Goal: Obtain resource: Obtain resource

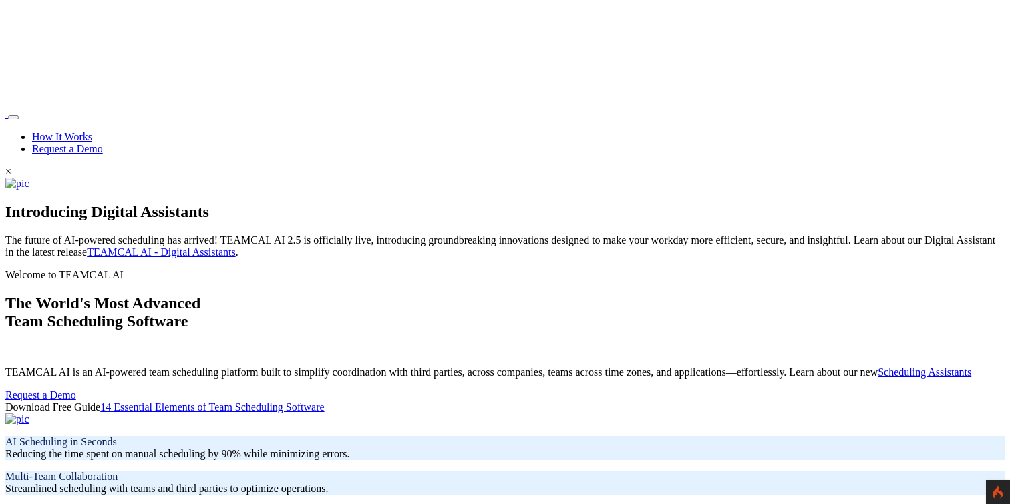
click at [103, 143] on link "Request a Demo" at bounding box center [67, 148] width 71 height 11
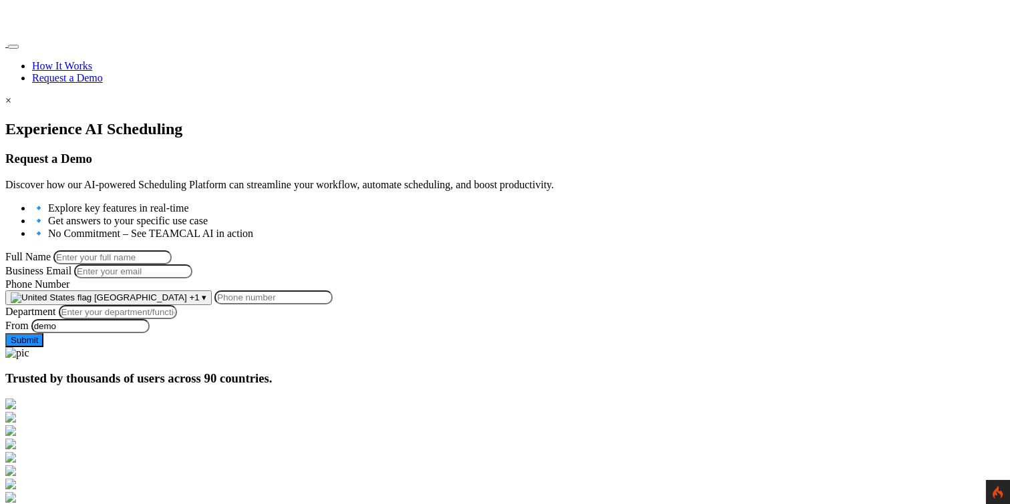
scroll to position [128, 0]
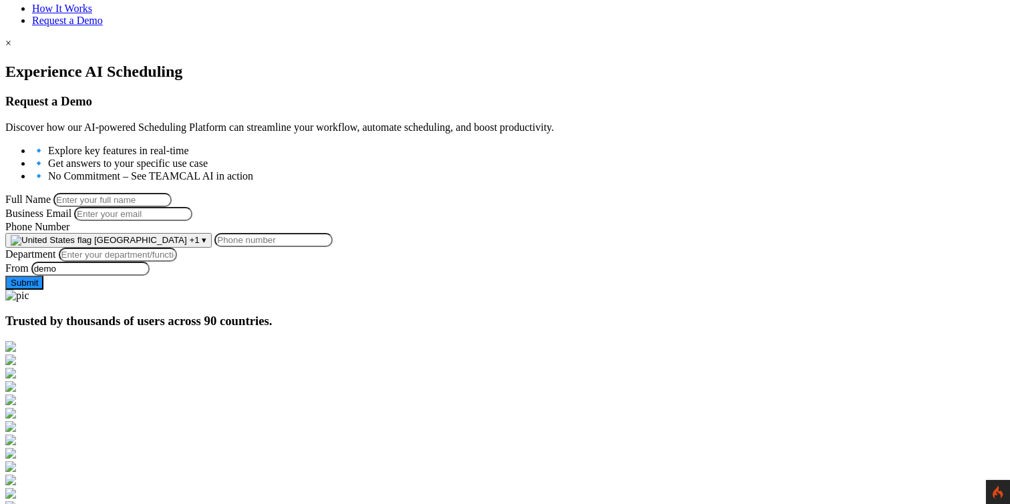
click at [172, 193] on input "Full Name" at bounding box center [112, 200] width 118 height 14
type input "[PERSON_NAME]"
type input "george.burin@comcast.net"
type input "9258644697"
click at [177, 262] on input "Department" at bounding box center [118, 255] width 118 height 14
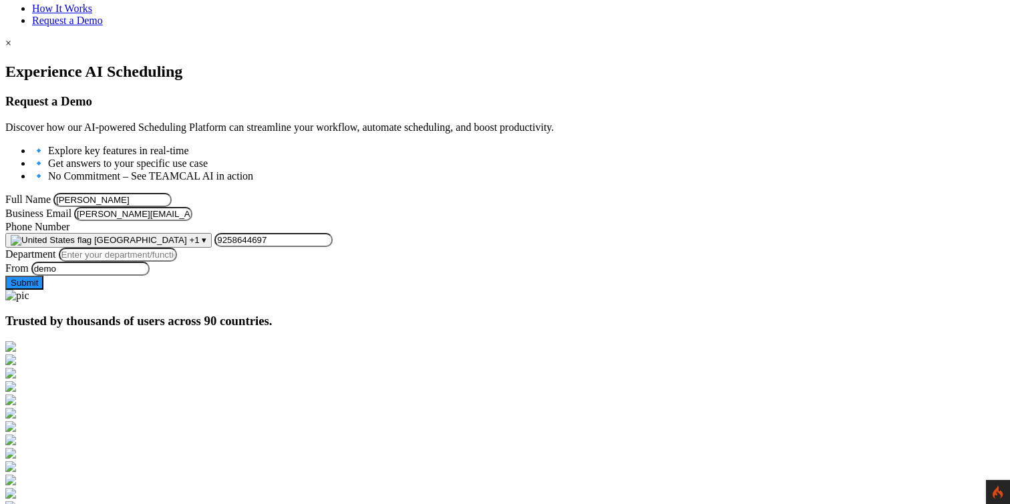
type input "Managment"
click at [43, 290] on button "Submit" at bounding box center [24, 283] width 38 height 14
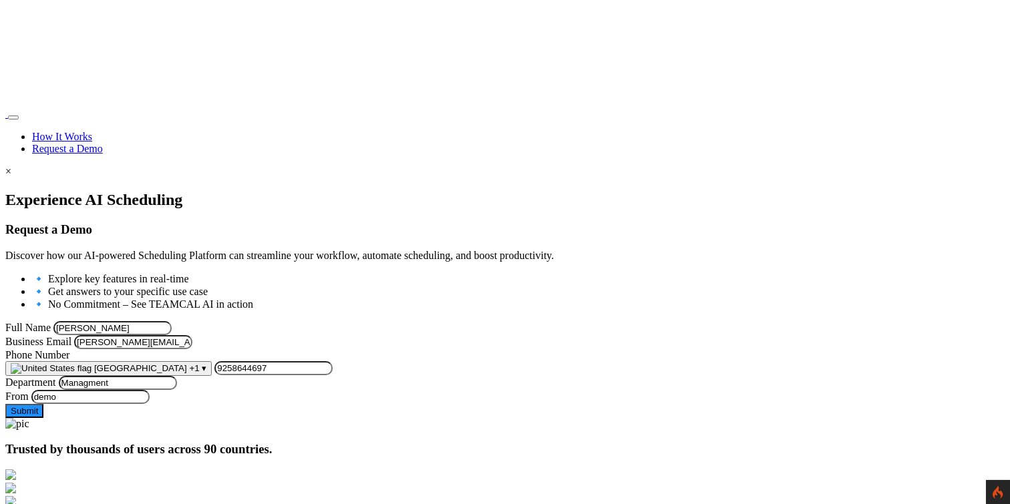
scroll to position [128, 0]
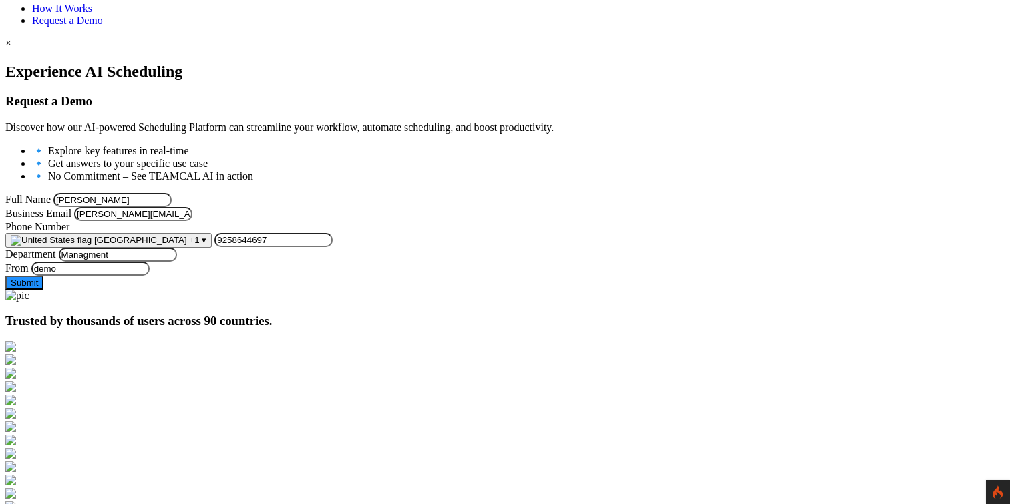
click at [43, 290] on button "Submit" at bounding box center [24, 283] width 38 height 14
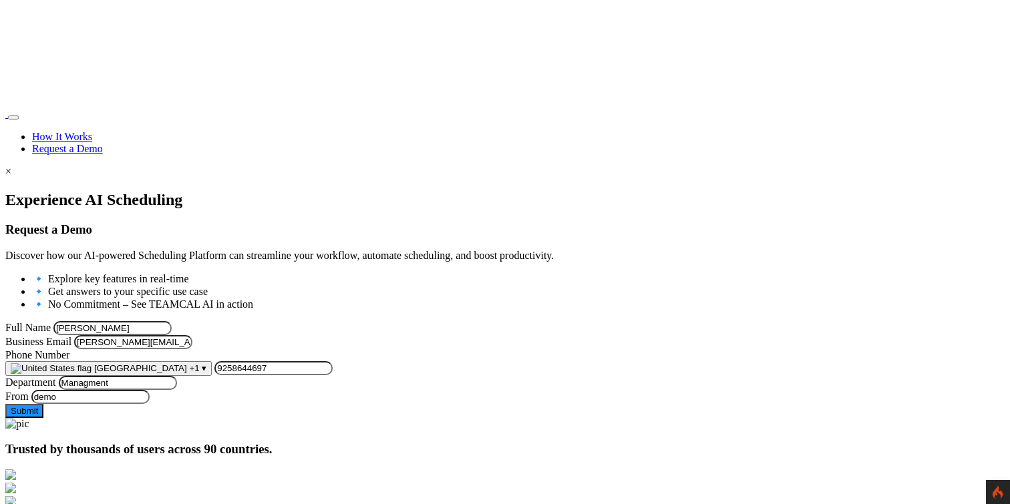
click at [5, 118] on img at bounding box center [5, 118] width 0 height 0
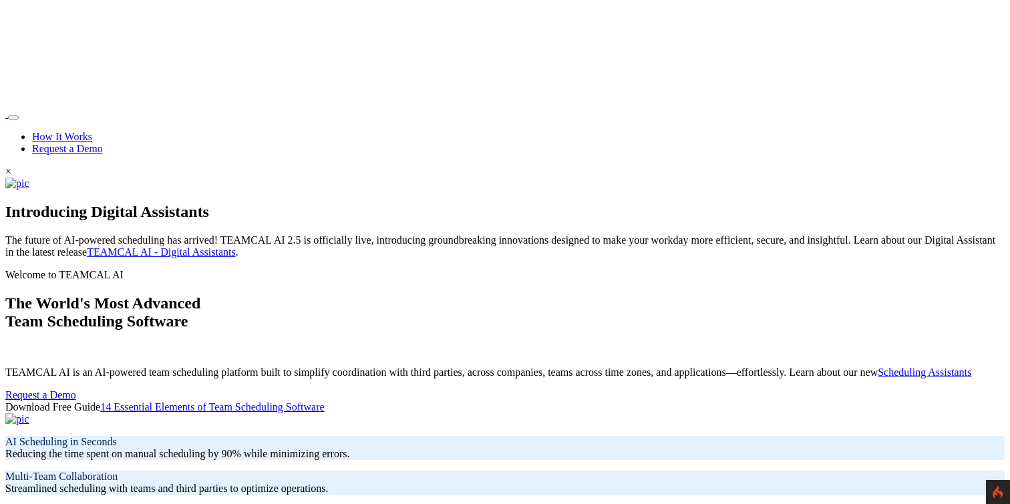
click at [92, 131] on link "How It Works" at bounding box center [62, 136] width 60 height 11
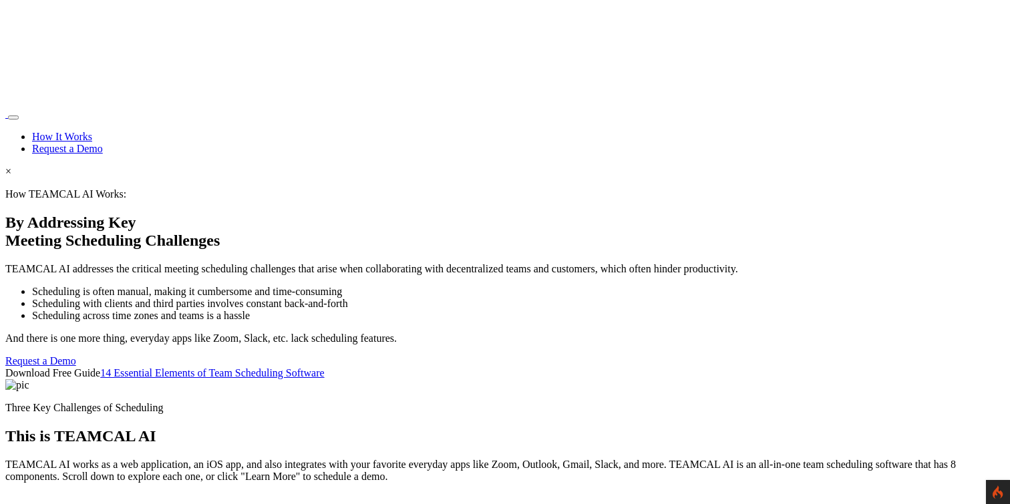
click at [103, 143] on link "Request a Demo" at bounding box center [67, 148] width 71 height 11
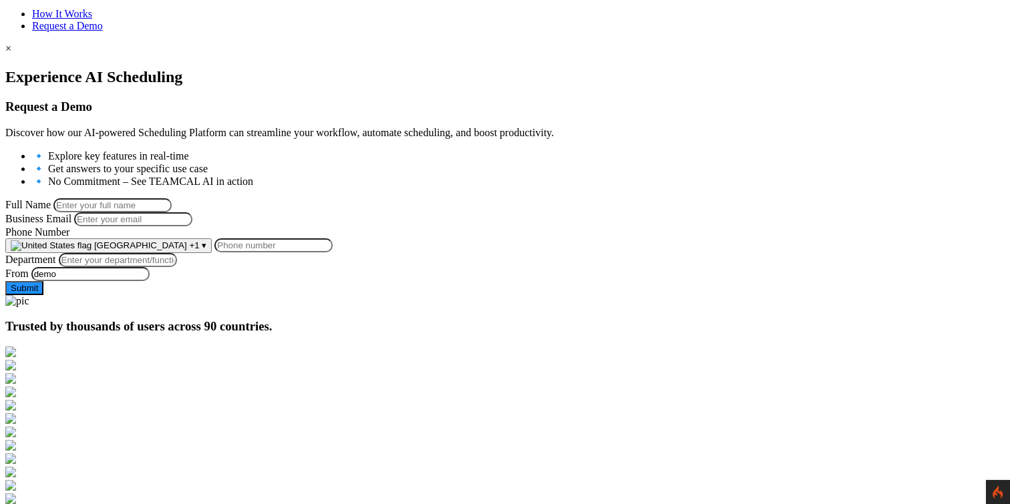
scroll to position [128, 0]
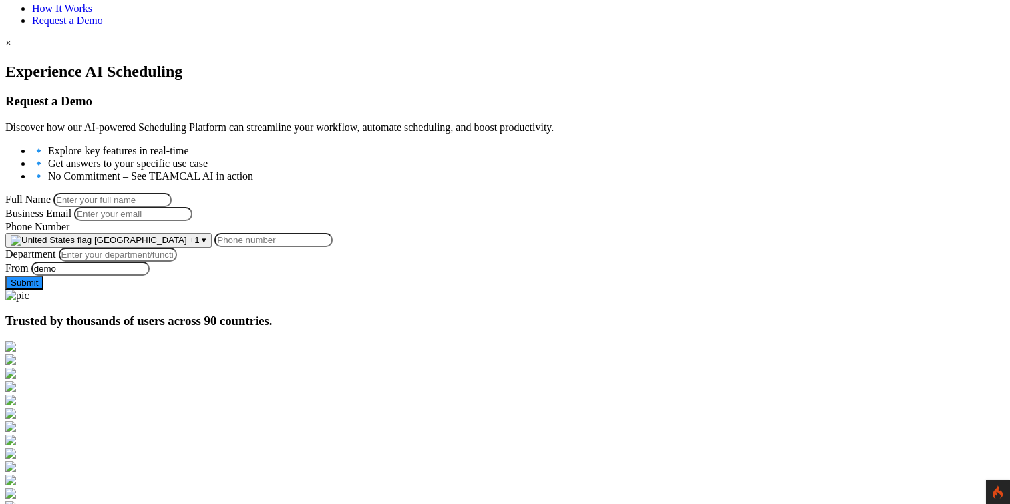
click at [172, 196] on input "Full Name" at bounding box center [112, 200] width 118 height 14
type input "[PERSON_NAME]"
type input "[PERSON_NAME][EMAIL_ADDRESS][PERSON_NAME][DOMAIN_NAME]"
type input "9258644697"
drag, startPoint x: 251, startPoint y: 357, endPoint x: 249, endPoint y: 367, distance: 10.2
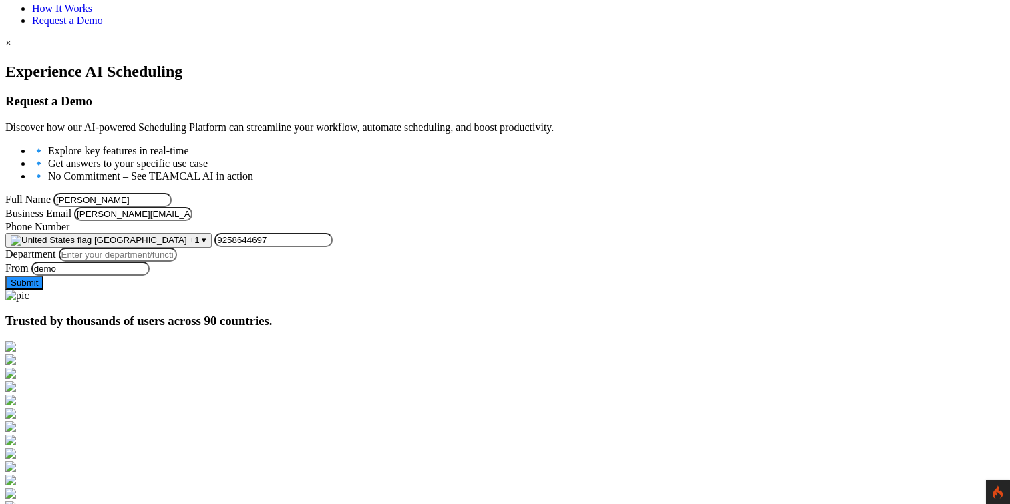
click at [177, 262] on input "Department" at bounding box center [118, 255] width 118 height 14
type input "Managment"
click at [43, 290] on button "Submit" at bounding box center [24, 283] width 38 height 14
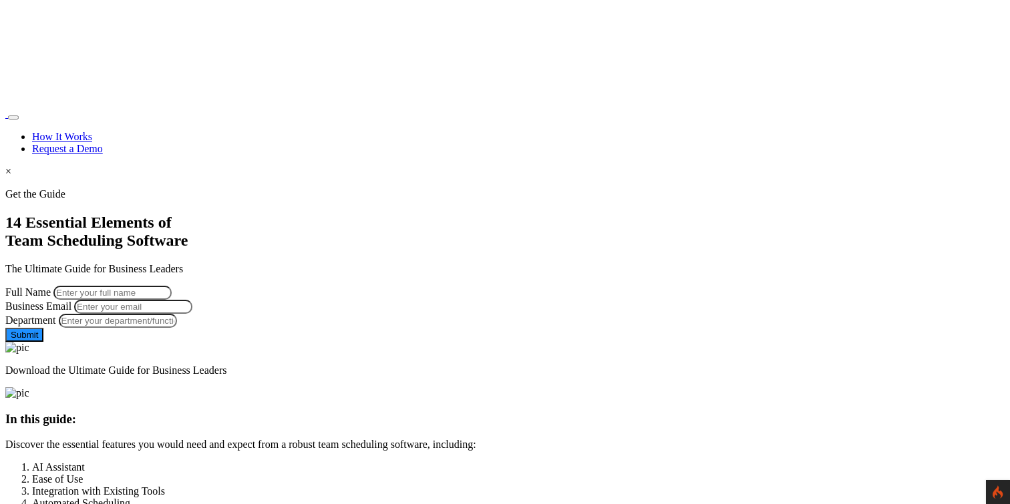
click at [172, 286] on input "Full Name" at bounding box center [112, 293] width 118 height 14
type input "George Burin"
click at [192, 314] on input "Business Email" at bounding box center [133, 307] width 118 height 14
type input "george.burin@comcast.net"
click at [177, 328] on input "Department" at bounding box center [118, 321] width 118 height 14
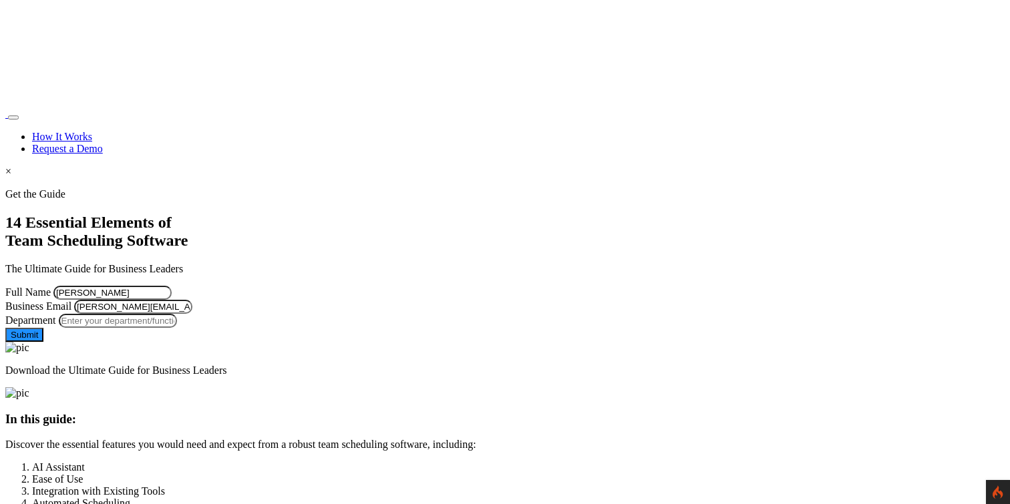
type input "Managment"
click at [43, 342] on button "Submit" at bounding box center [24, 335] width 38 height 14
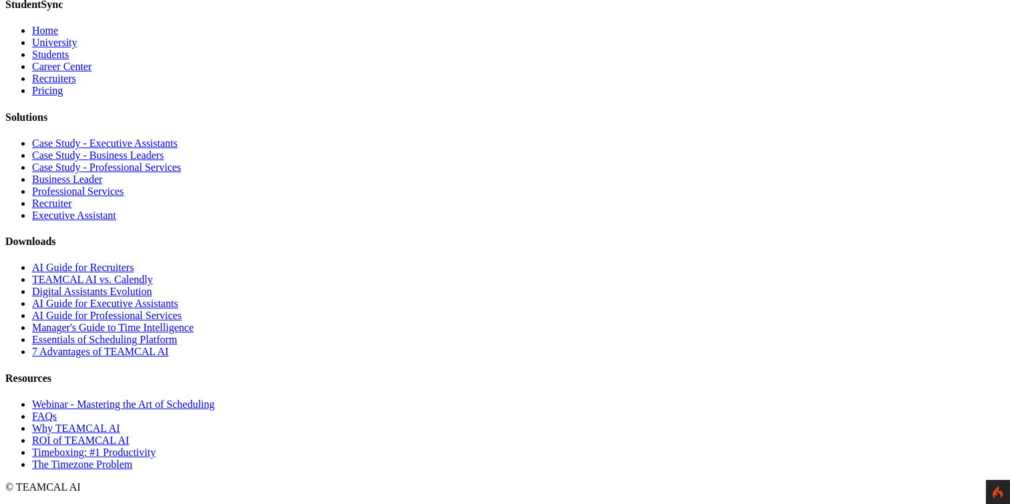
scroll to position [3964, 0]
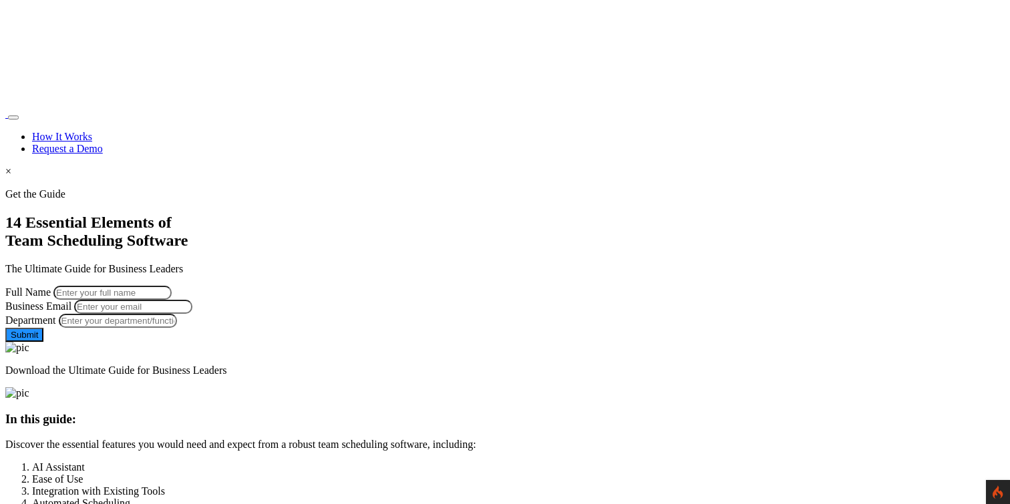
click at [999, 492] on icon at bounding box center [998, 492] width 10 height 13
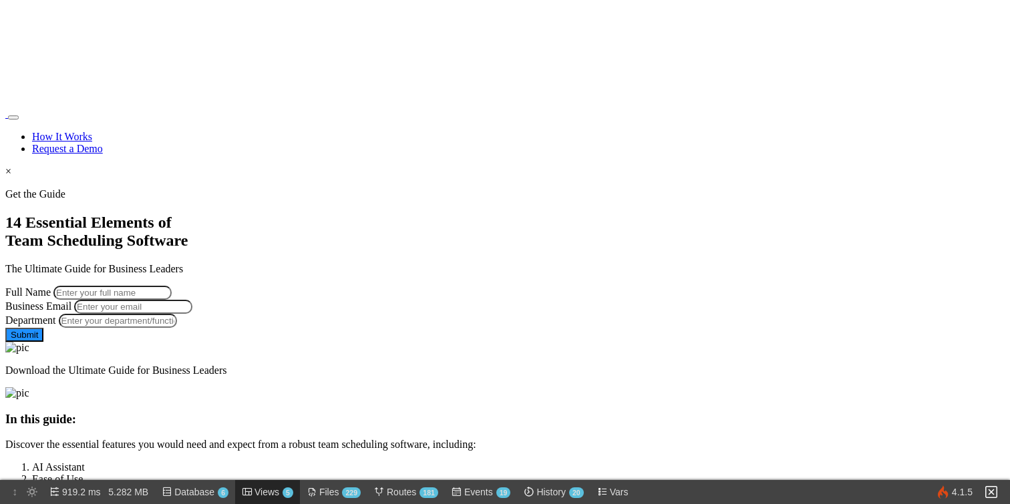
click at [264, 496] on span "Views 5" at bounding box center [274, 492] width 39 height 24
click at [172, 286] on input "Full Name" at bounding box center [112, 293] width 118 height 14
type input "George Burin"
click at [192, 312] on input "Business Email" at bounding box center [133, 307] width 118 height 14
click at [192, 314] on input "[PERSON_NAME][EMAIL_ADDRESS][PERSON_NAME][DOMAIN_NAME]" at bounding box center [133, 307] width 118 height 14
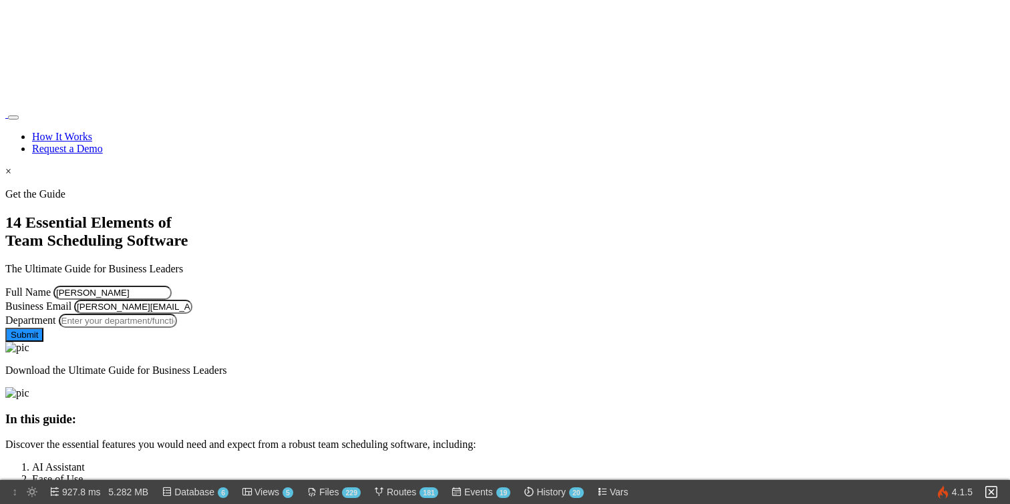
type input "george.burin@comcast.net666"
click at [177, 328] on input "Department" at bounding box center [118, 321] width 118 height 14
type input "Managment"
click at [43, 342] on button "Submit" at bounding box center [24, 335] width 38 height 14
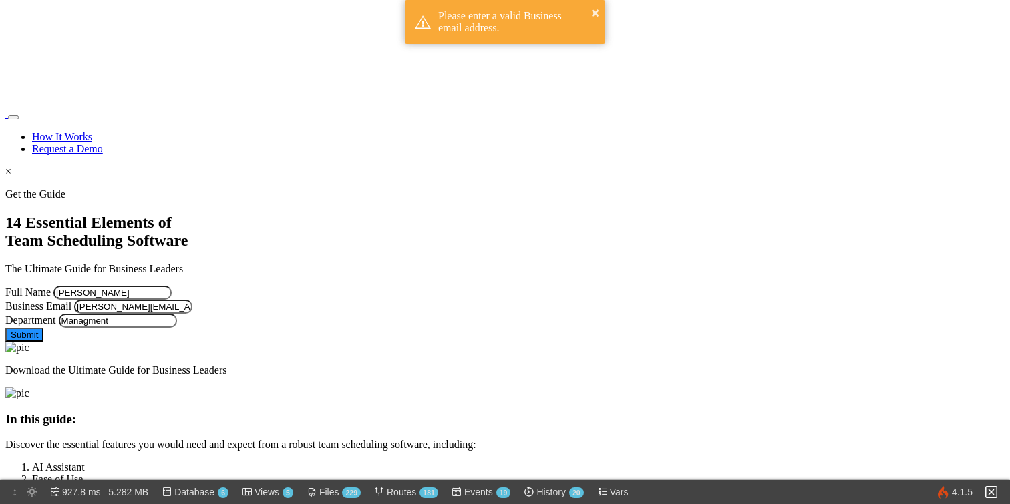
type input "george.burin@comcast.net"
click at [43, 342] on button "Submit" at bounding box center [24, 335] width 38 height 14
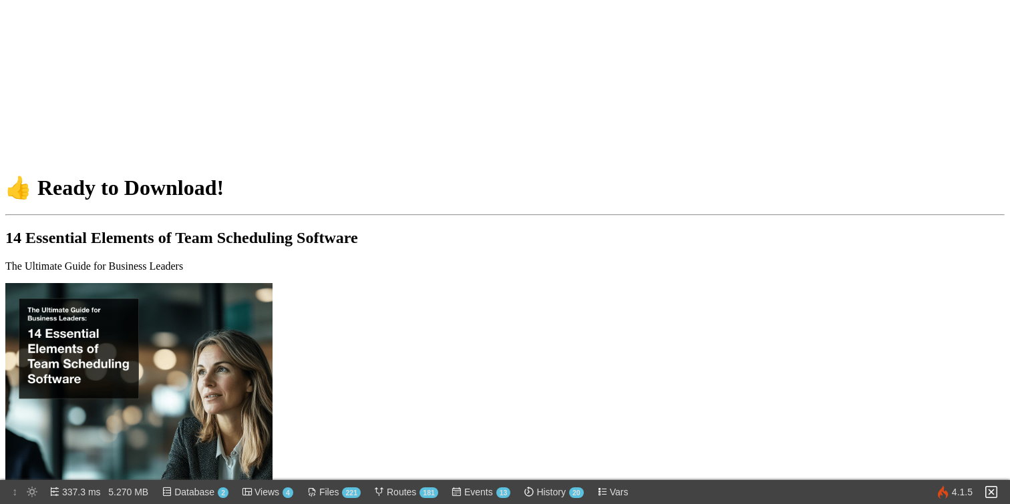
click at [232, 406] on div "Click here to download" at bounding box center [504, 431] width 999 height 296
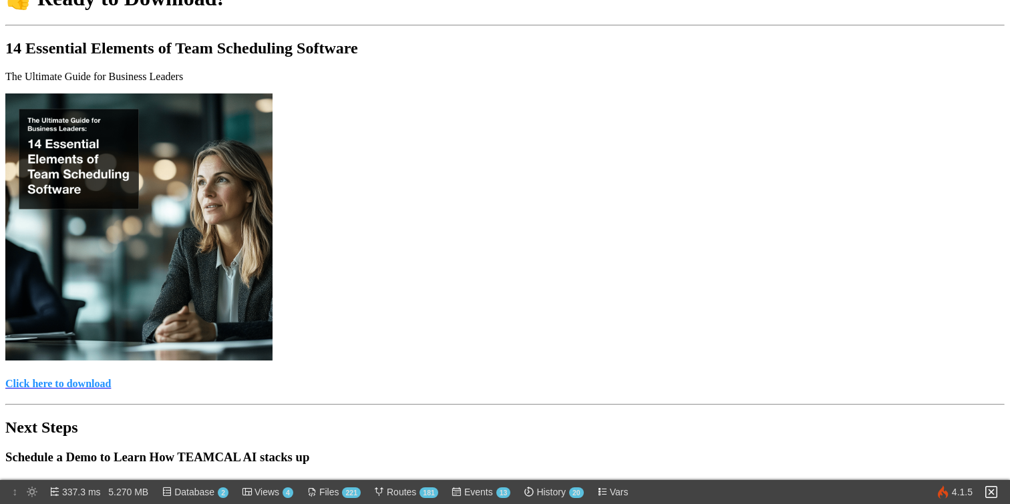
scroll to position [192, 0]
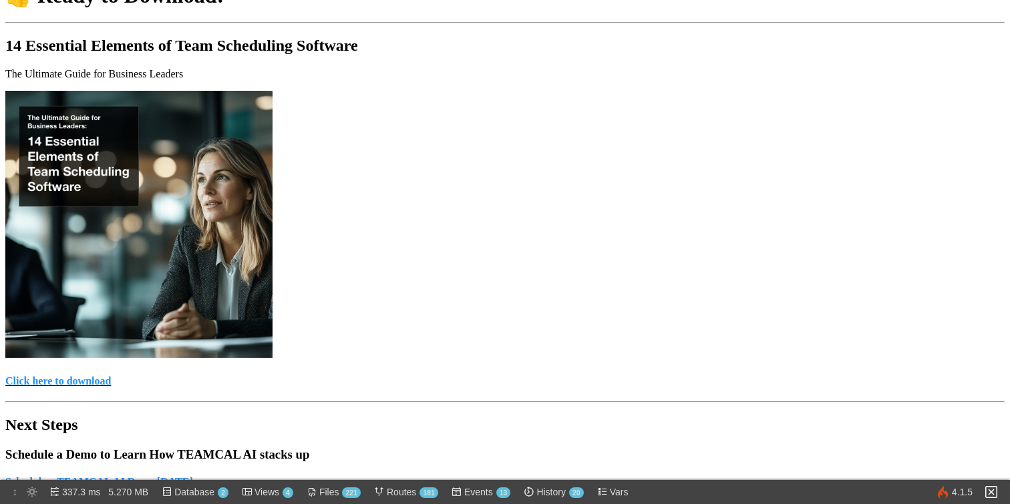
click at [997, 494] on img at bounding box center [991, 492] width 16 height 16
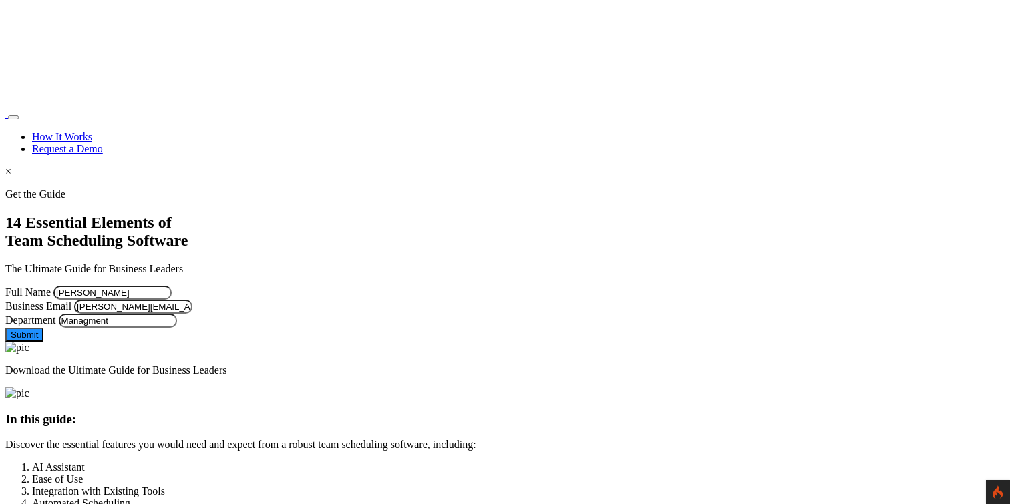
click at [5, 118] on img at bounding box center [5, 118] width 0 height 0
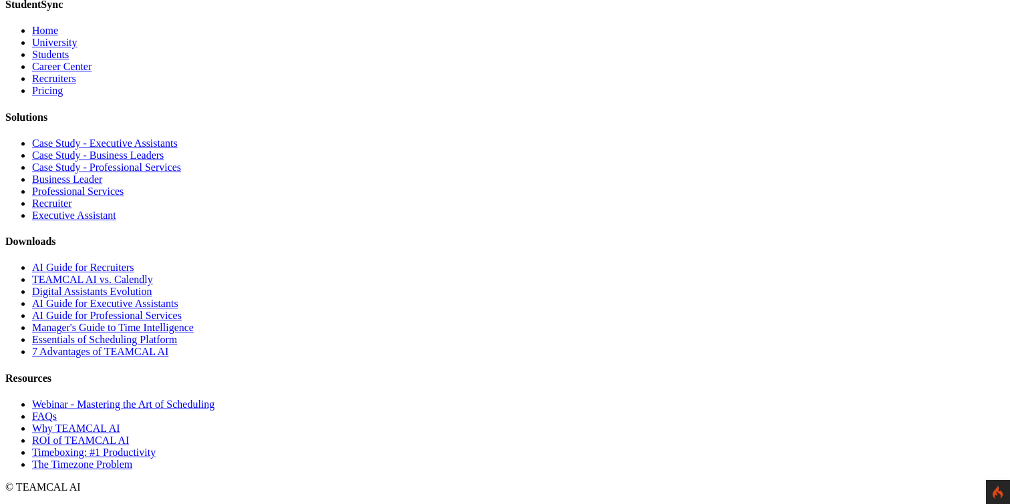
scroll to position [4028, 0]
click at [177, 345] on link "Essentials of Scheduling Platform" at bounding box center [104, 339] width 145 height 11
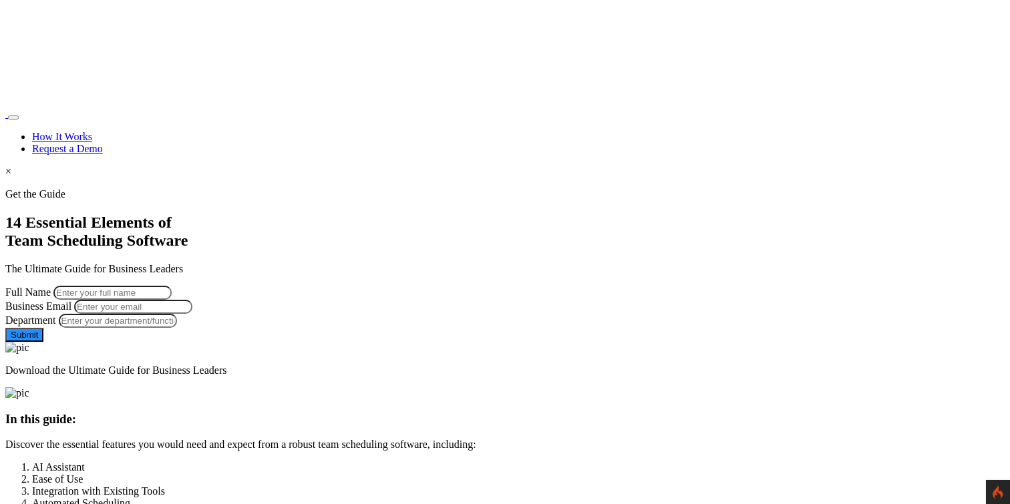
click at [172, 286] on input "Full Name" at bounding box center [112, 293] width 118 height 14
type input "[PERSON_NAME]"
click at [192, 312] on input "Business Email" at bounding box center [133, 307] width 118 height 14
type input "george.burin@comcast.net"
click at [177, 328] on input "Department" at bounding box center [118, 321] width 118 height 14
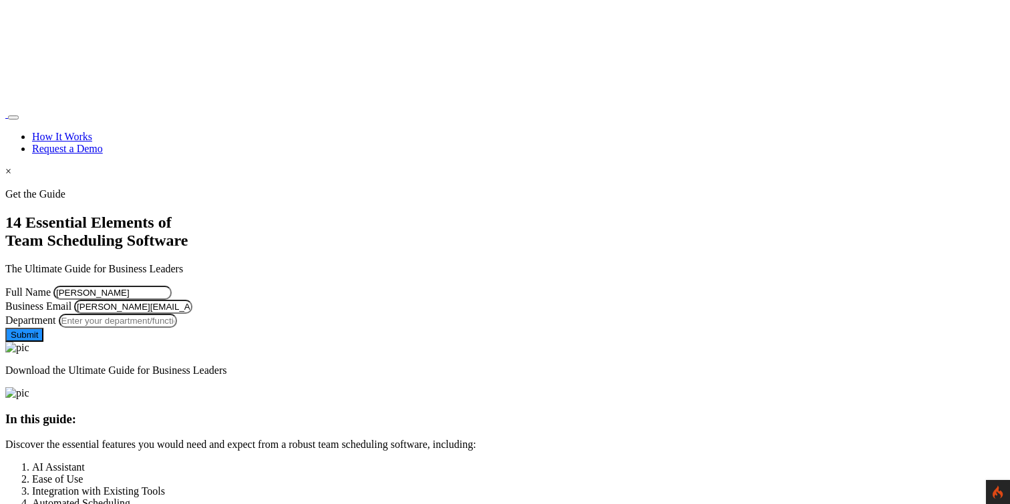
type input "Managment"
click at [43, 342] on button "Submit" at bounding box center [24, 335] width 38 height 14
click at [5, 118] on img at bounding box center [5, 118] width 0 height 0
click at [103, 143] on link "Request a Demo" at bounding box center [67, 148] width 71 height 11
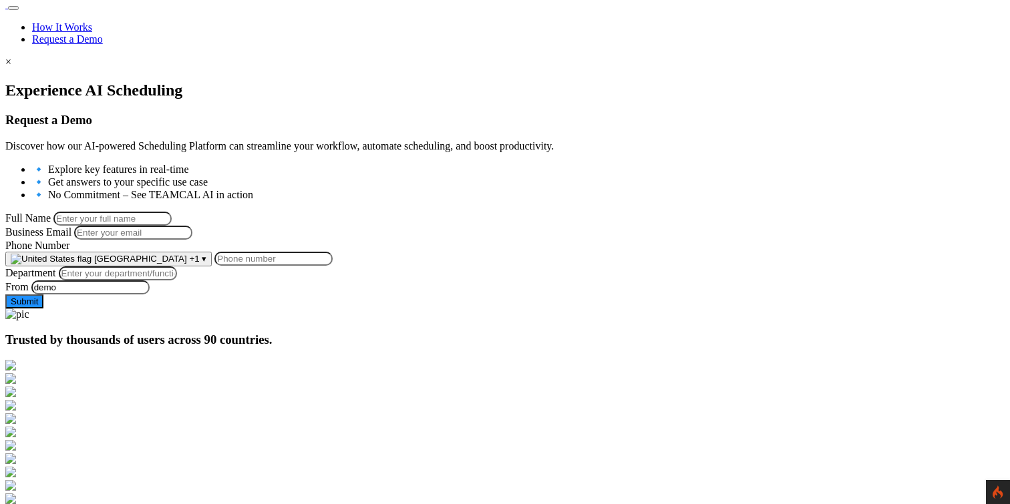
scroll to position [128, 0]
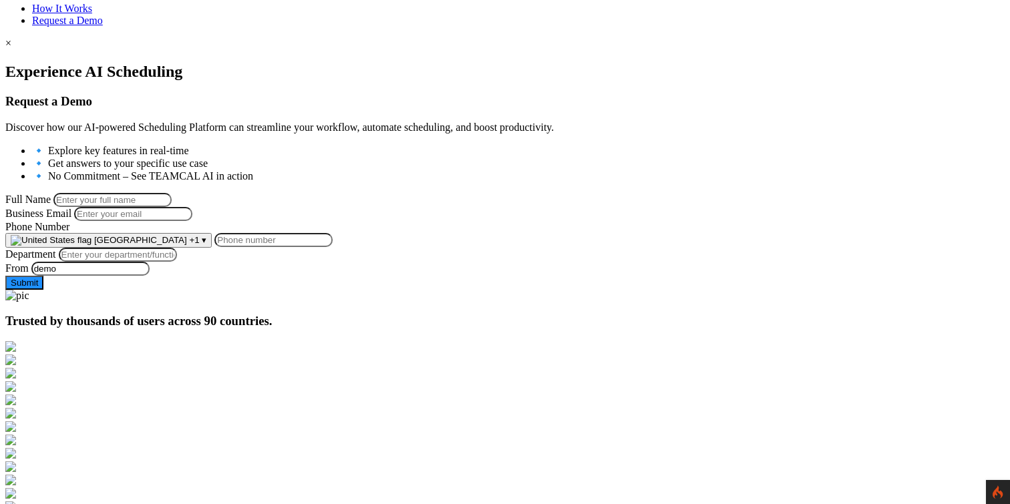
click at [172, 193] on input "Full Name" at bounding box center [112, 200] width 118 height 14
type input "[PERSON_NAME]"
type input "[PERSON_NAME][EMAIL_ADDRESS][PERSON_NAME][DOMAIN_NAME]"
type input "9258644697"
click at [177, 262] on input "Department" at bounding box center [118, 255] width 118 height 14
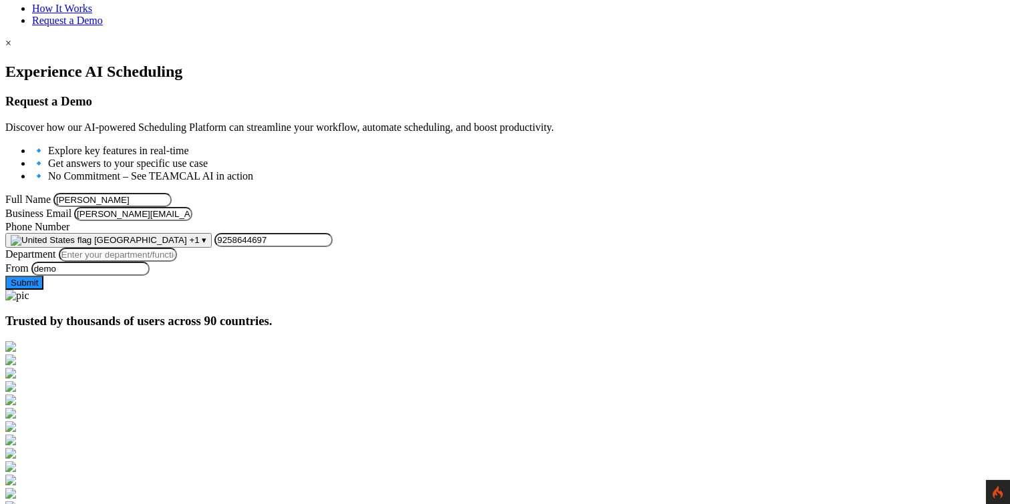
type input "Managment"
click at [43, 290] on button "Submit" at bounding box center [24, 283] width 38 height 14
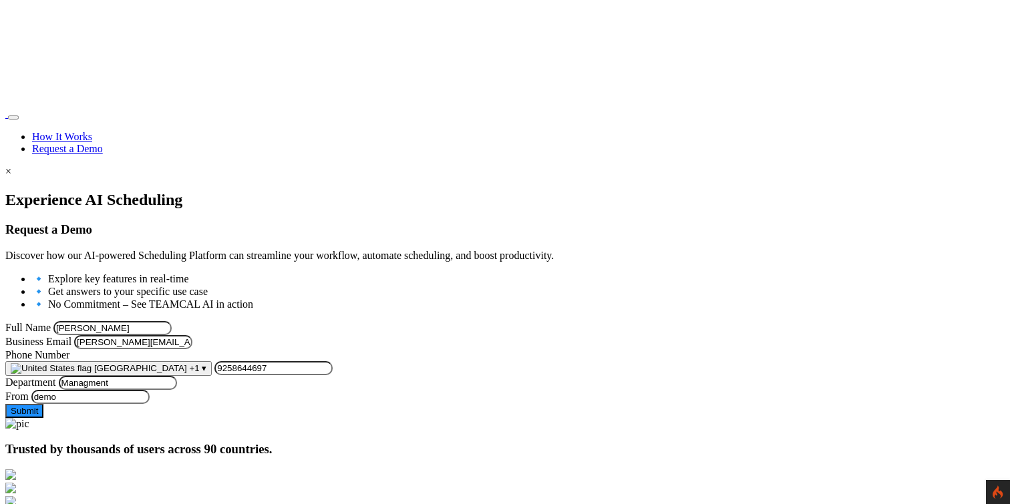
scroll to position [128, 0]
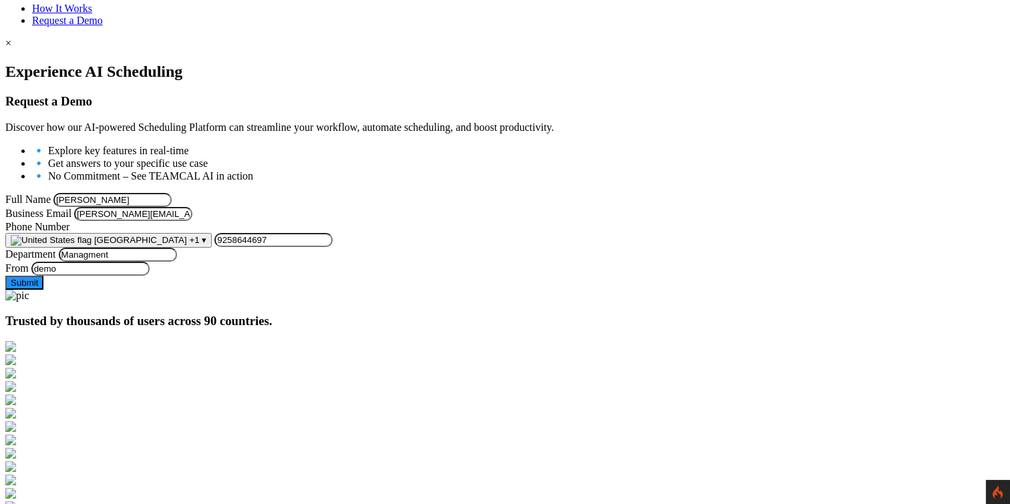
click at [43, 290] on button "Submit" at bounding box center [24, 283] width 38 height 14
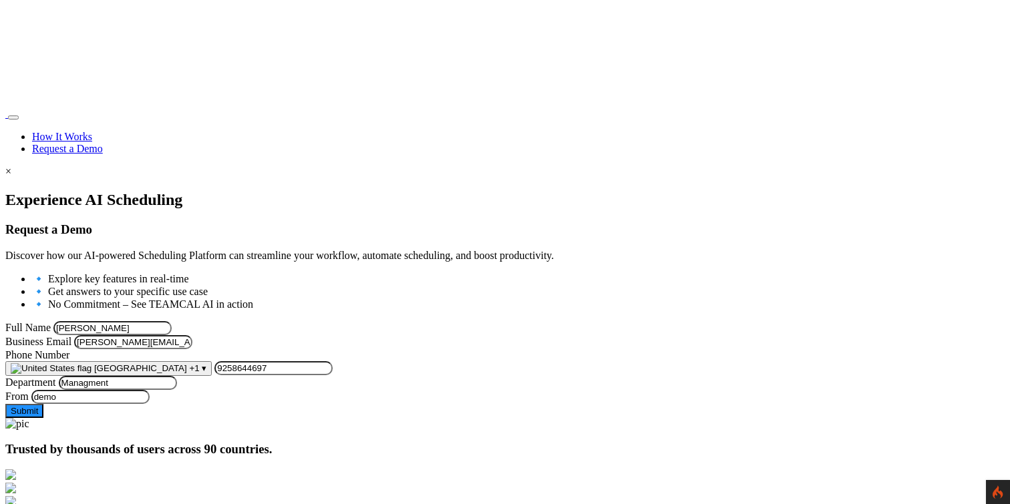
click at [5, 118] on img at bounding box center [5, 118] width 0 height 0
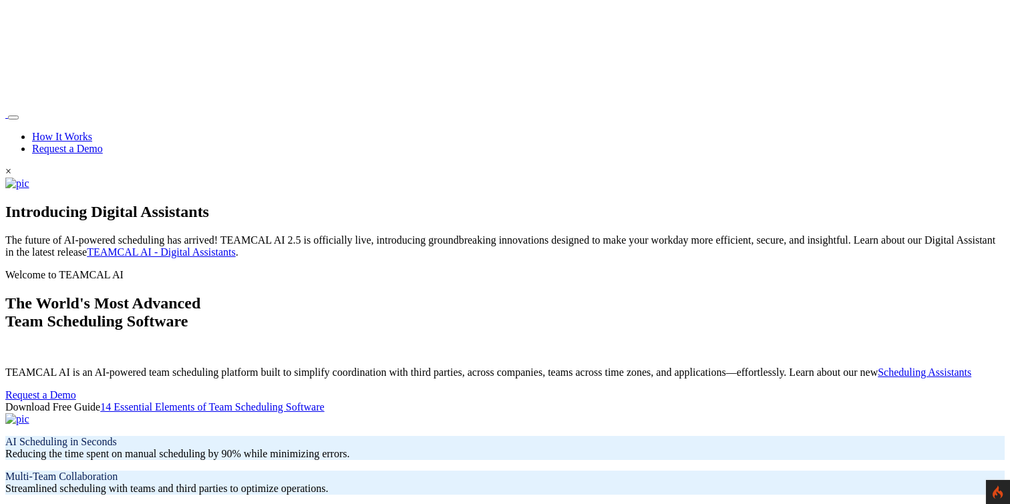
click at [92, 131] on link "How It Works" at bounding box center [62, 136] width 60 height 11
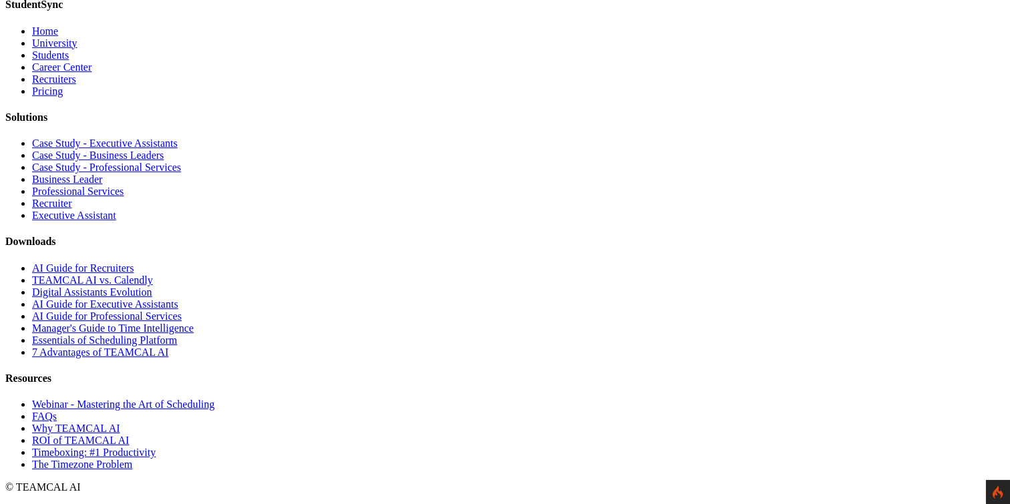
scroll to position [11160, 0]
type input "[PERSON_NAME]"
type input "george.burin@comcast.net"
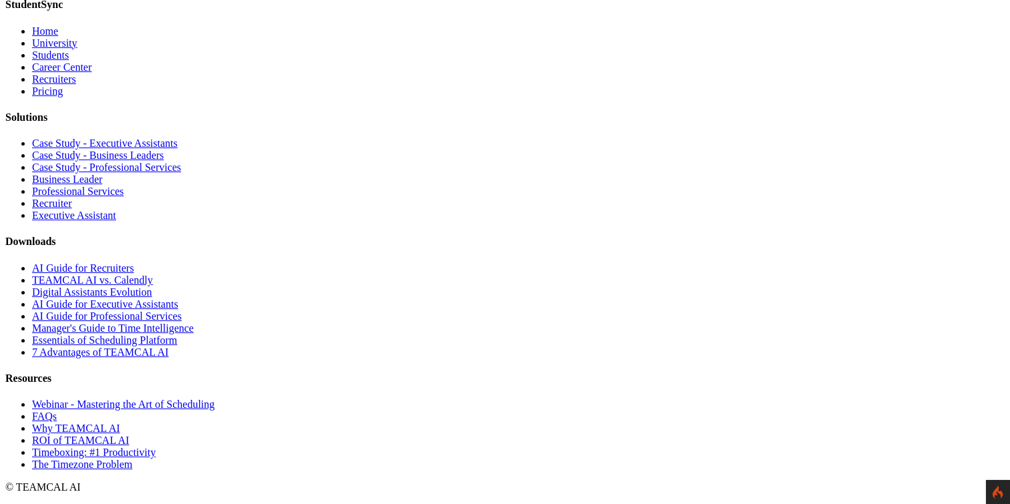
type input "Managment"
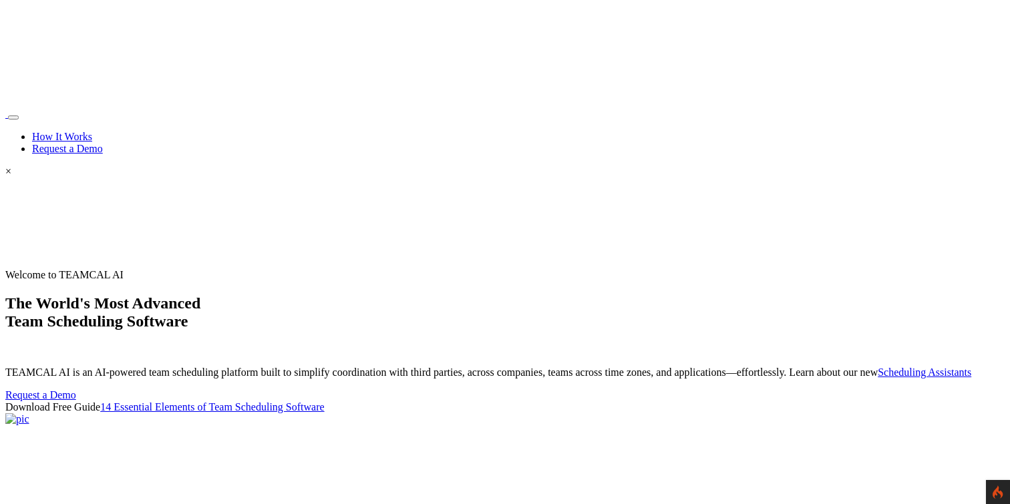
scroll to position [11145, 0]
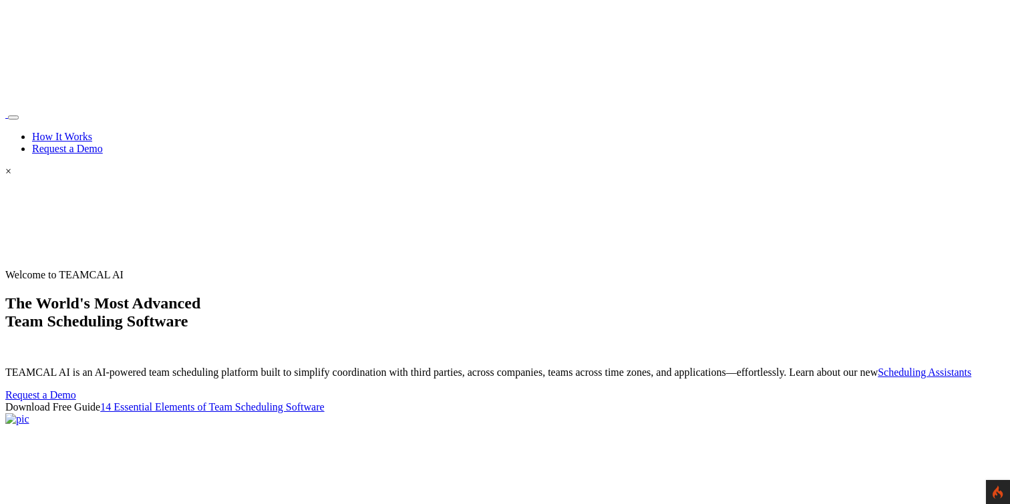
scroll to position [11130, 0]
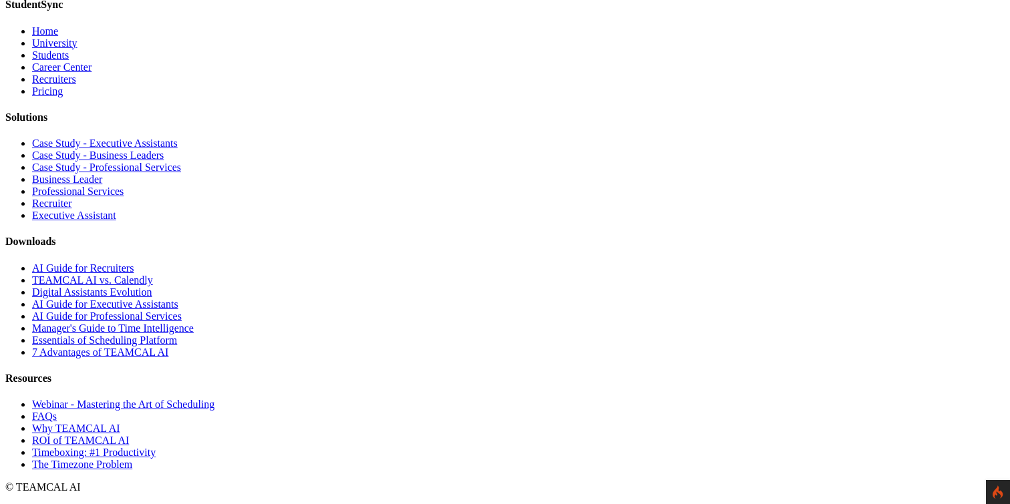
click at [994, 490] on icon at bounding box center [998, 492] width 11 height 13
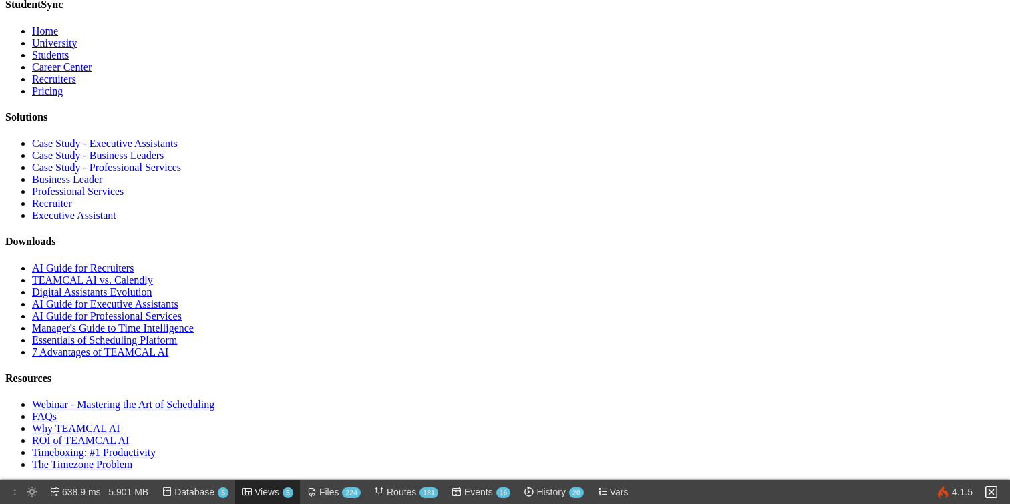
click at [253, 495] on img at bounding box center [247, 492] width 11 height 11
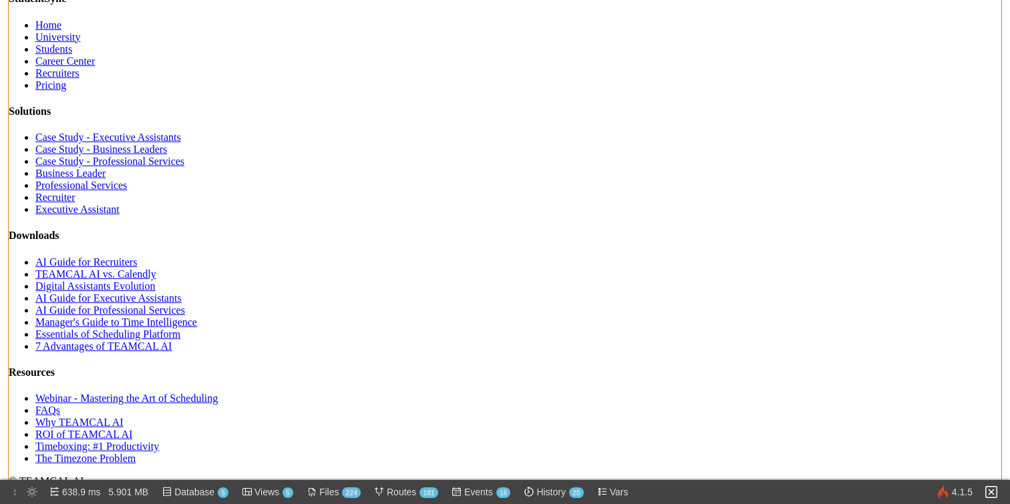
scroll to position [11035, 0]
drag, startPoint x: 265, startPoint y: 212, endPoint x: 140, endPoint y: 295, distance: 150.1
click at [271, 492] on span "Views 5" at bounding box center [274, 492] width 39 height 24
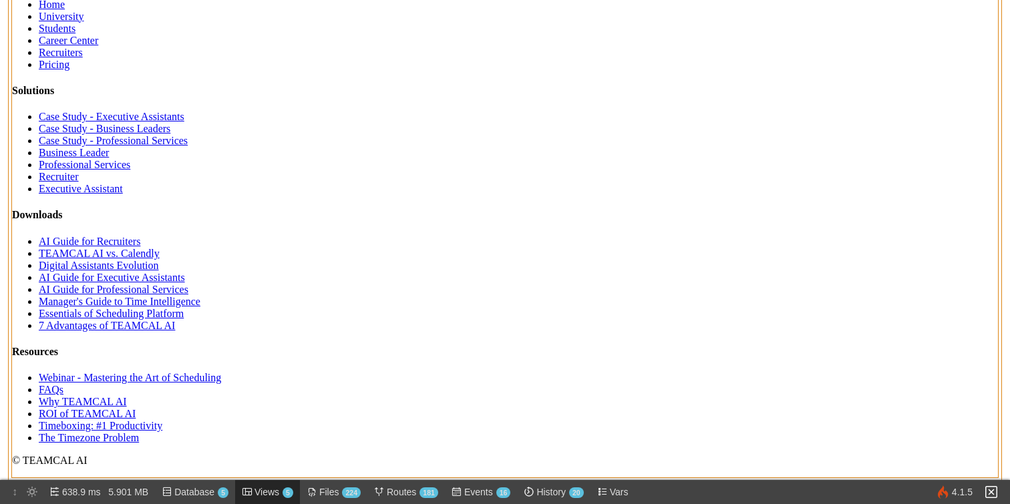
click at [270, 492] on span "Views 5" at bounding box center [274, 492] width 39 height 24
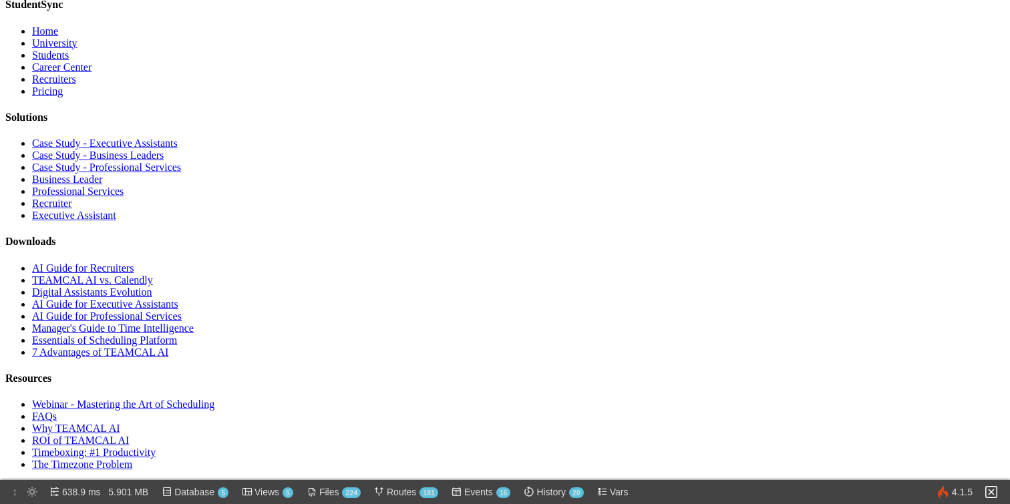
click at [270, 492] on span "Views 5" at bounding box center [274, 492] width 39 height 24
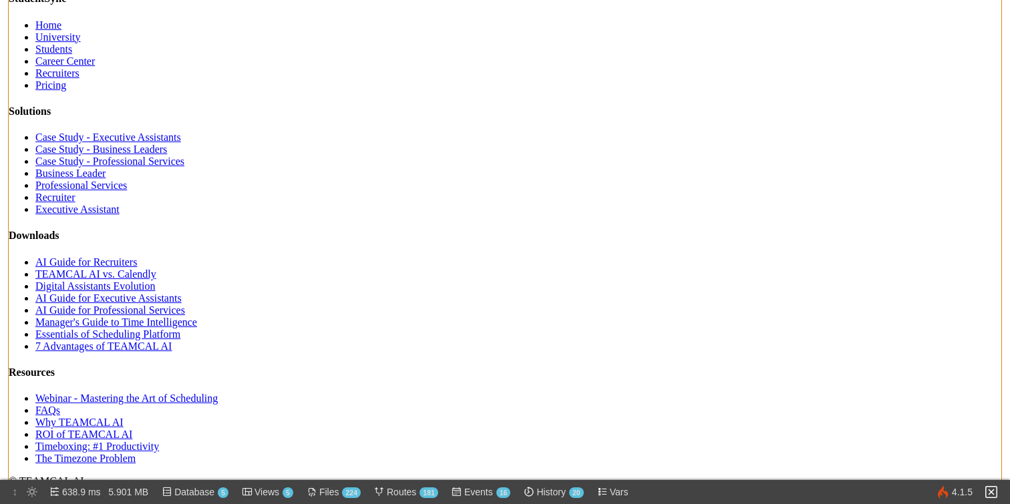
click at [270, 492] on span "Views 5" at bounding box center [274, 492] width 39 height 24
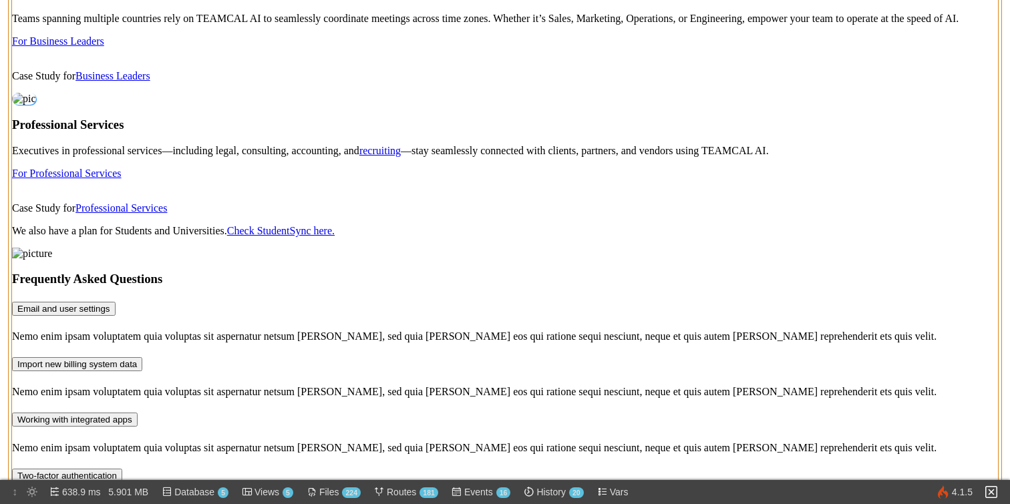
scroll to position [0, 0]
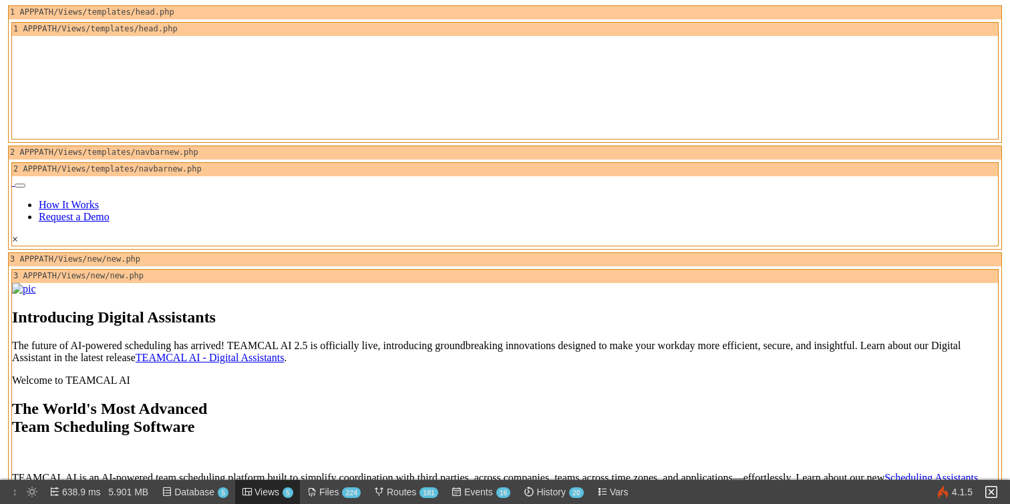
click at [267, 497] on span "Views 5" at bounding box center [274, 492] width 39 height 24
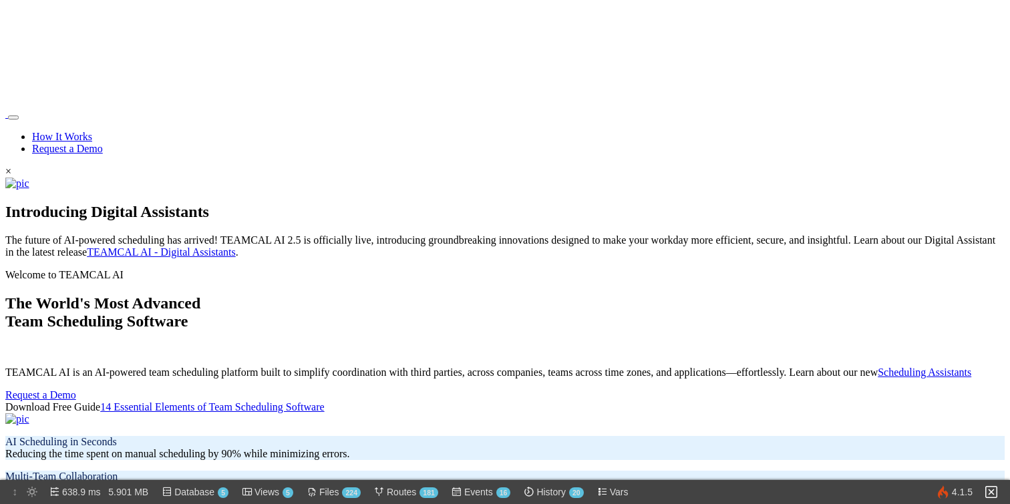
click at [267, 497] on span "Views 5" at bounding box center [274, 492] width 39 height 24
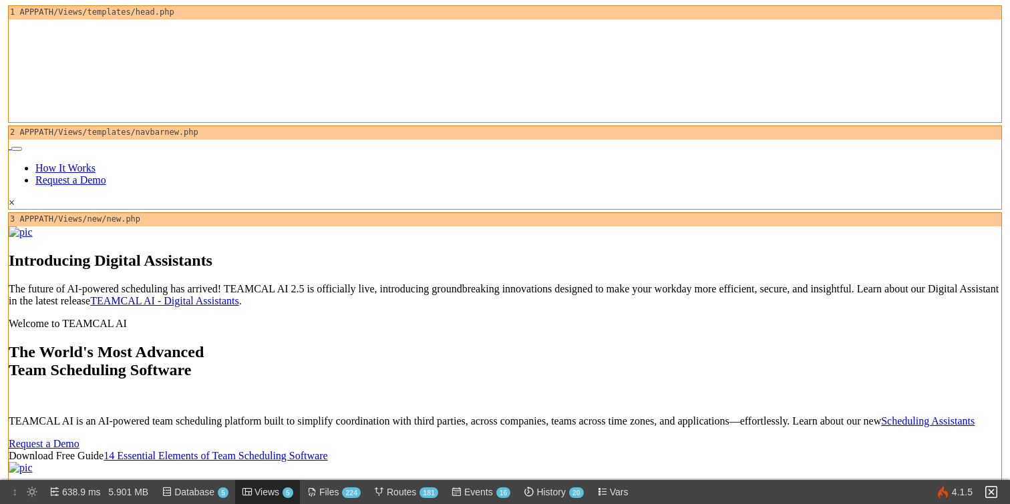
click at [270, 489] on span "Views 5" at bounding box center [274, 492] width 39 height 24
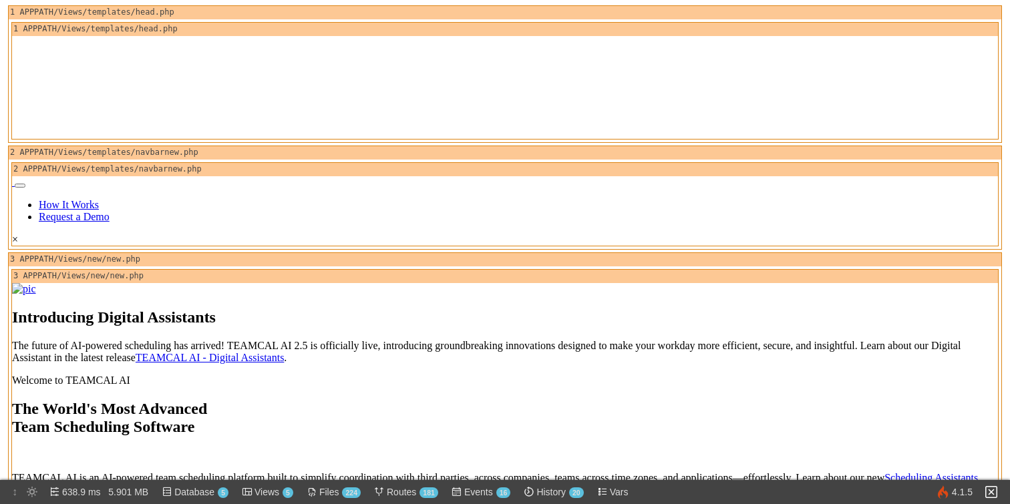
click at [270, 489] on span "Views 5" at bounding box center [274, 492] width 39 height 24
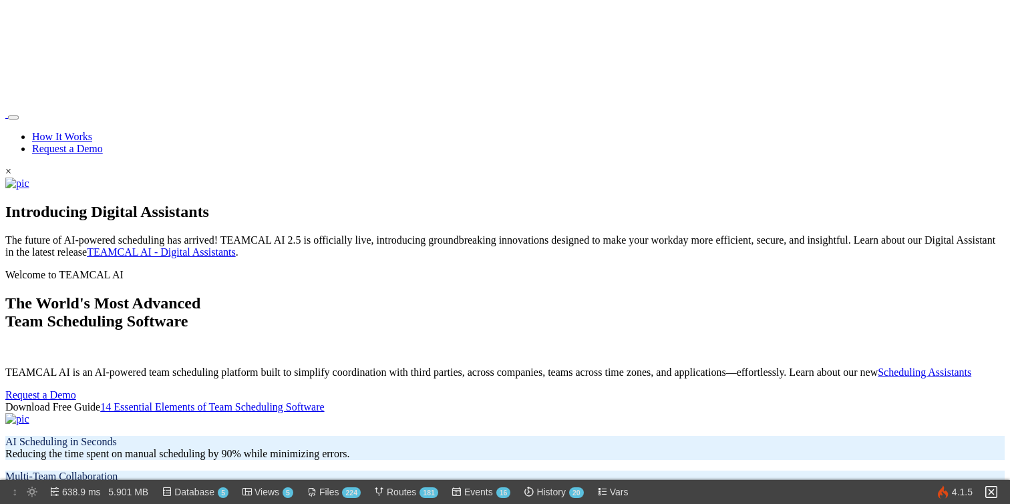
click at [270, 489] on span "Views 5" at bounding box center [274, 492] width 39 height 24
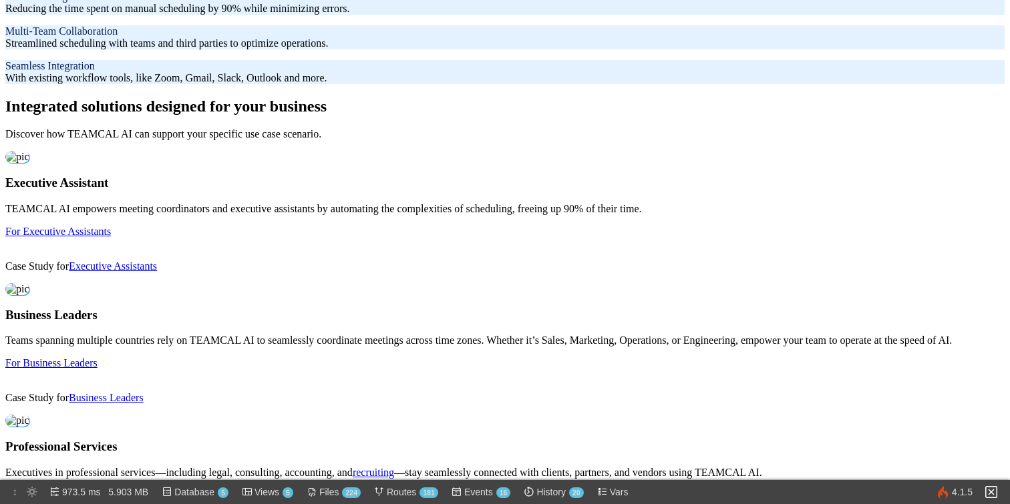
scroll to position [385, 0]
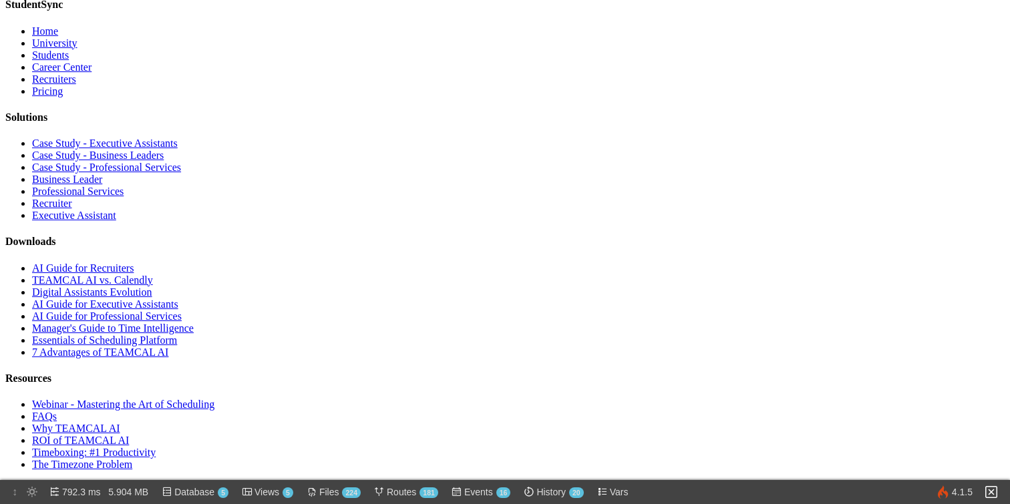
scroll to position [11474, 0]
click at [177, 346] on link "Essentials of Scheduling Platform" at bounding box center [104, 340] width 145 height 11
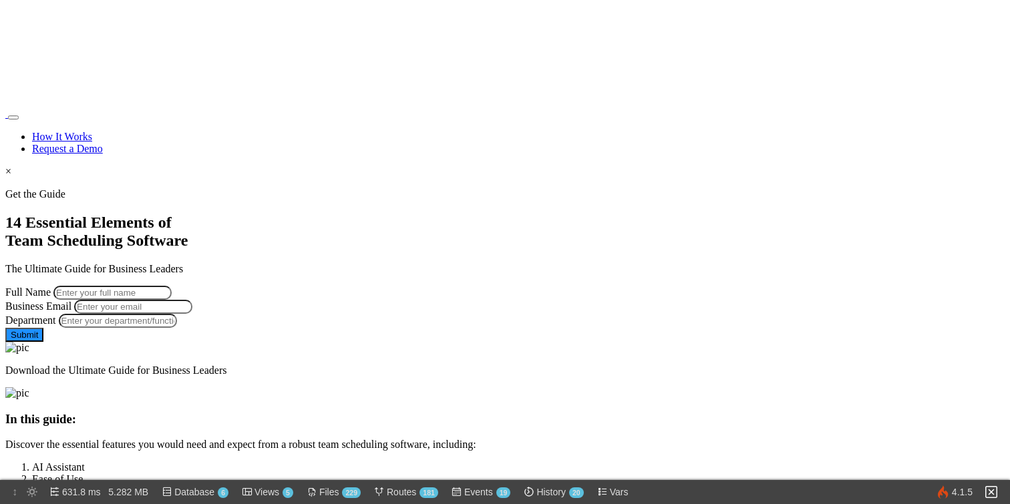
click at [172, 286] on input "Full Name" at bounding box center [112, 293] width 118 height 14
type input "[PERSON_NAME]"
click at [192, 308] on input "Business Email" at bounding box center [133, 307] width 118 height 14
type input "[PERSON_NAME][EMAIL_ADDRESS][PERSON_NAME][DOMAIN_NAME]"
click at [177, 328] on input "Department" at bounding box center [118, 321] width 118 height 14
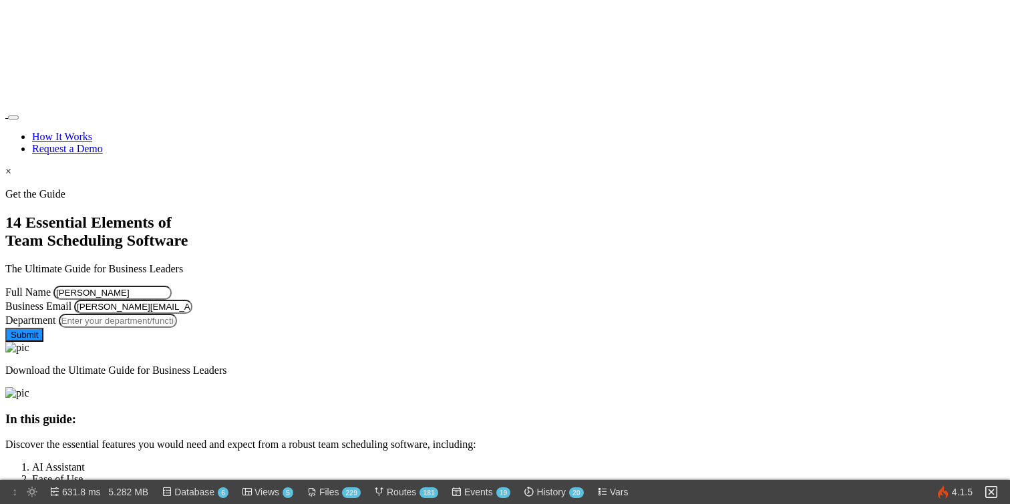
type input "Managment"
click at [43, 342] on button "Submit" at bounding box center [24, 335] width 38 height 14
click at [92, 131] on link "How It Works" at bounding box center [62, 136] width 60 height 11
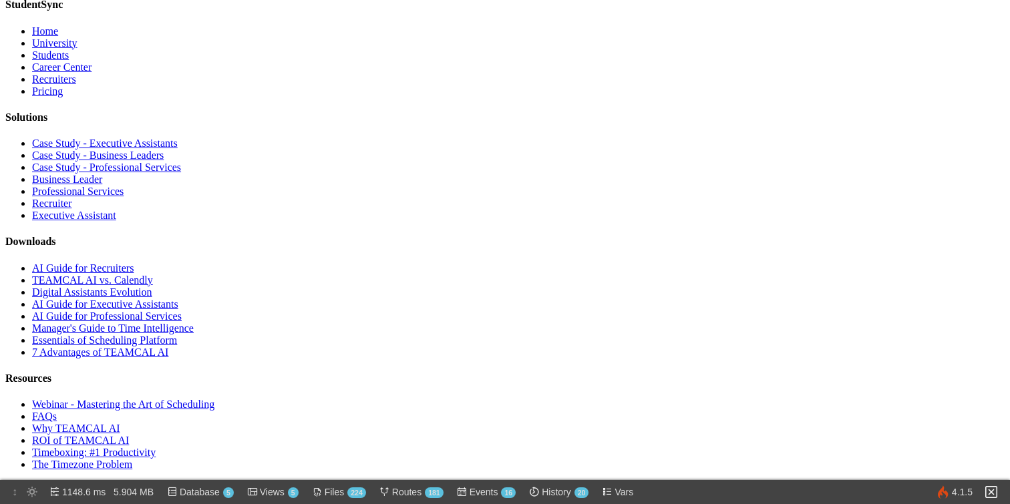
scroll to position [10983, 0]
type input "[PERSON_NAME]"
type input "[PERSON_NAME][EMAIL_ADDRESS][PERSON_NAME][DOMAIN_NAME]"
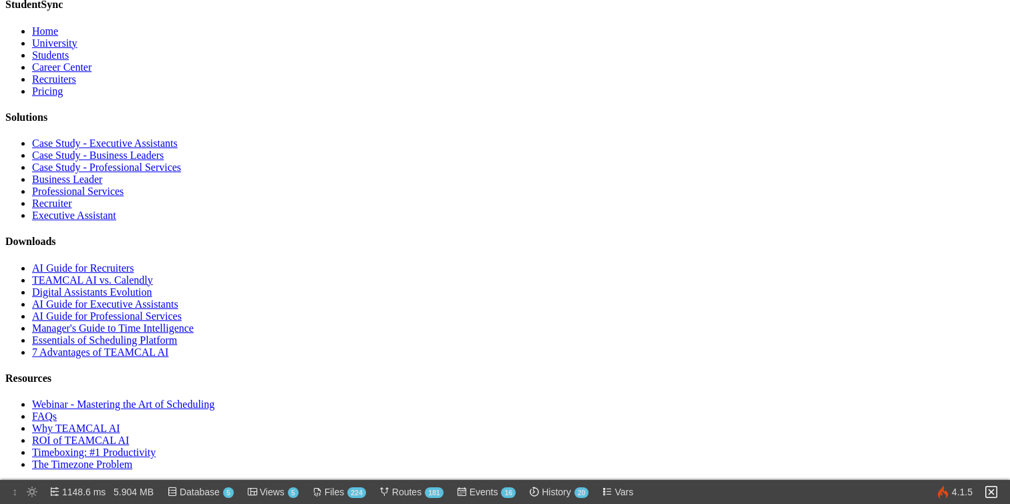
type input "Managment"
click at [177, 346] on link "Essentials of Scheduling Platform" at bounding box center [104, 340] width 145 height 11
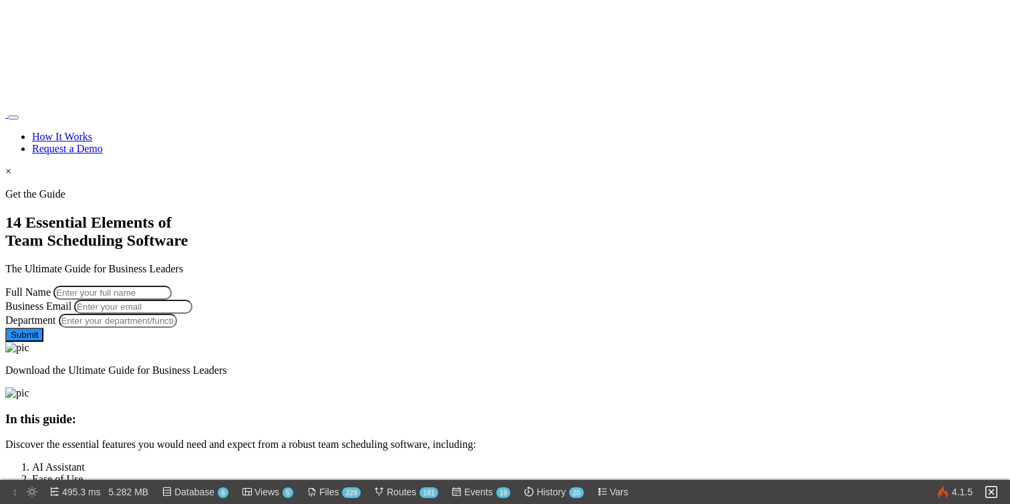
click at [172, 286] on input "Full Name" at bounding box center [112, 293] width 118 height 14
type input "[PERSON_NAME]"
click at [192, 313] on input "Business Email" at bounding box center [133, 307] width 118 height 14
type input "[PERSON_NAME][EMAIL_ADDRESS][PERSON_NAME][DOMAIN_NAME]"
click at [177, 328] on input "Department" at bounding box center [118, 321] width 118 height 14
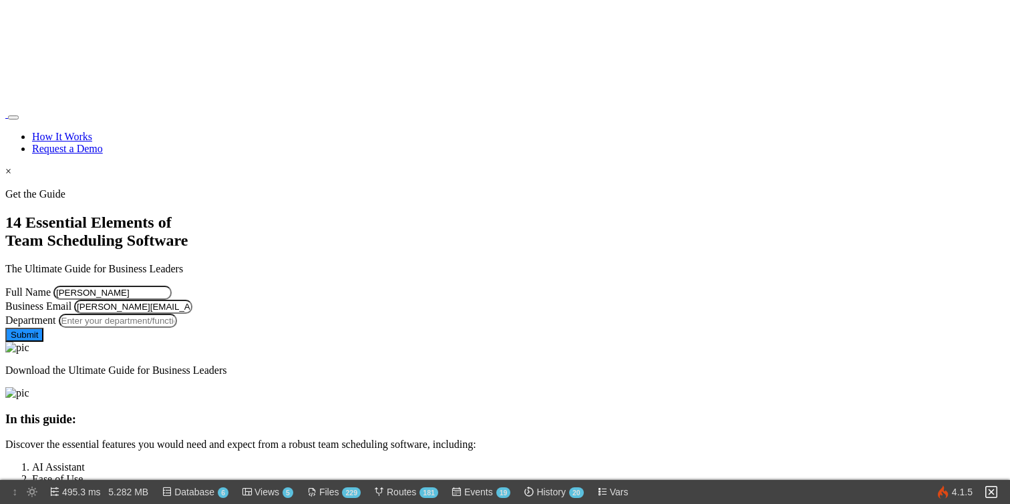
type input "Managment"
click at [43, 342] on button "Submit" at bounding box center [24, 335] width 38 height 14
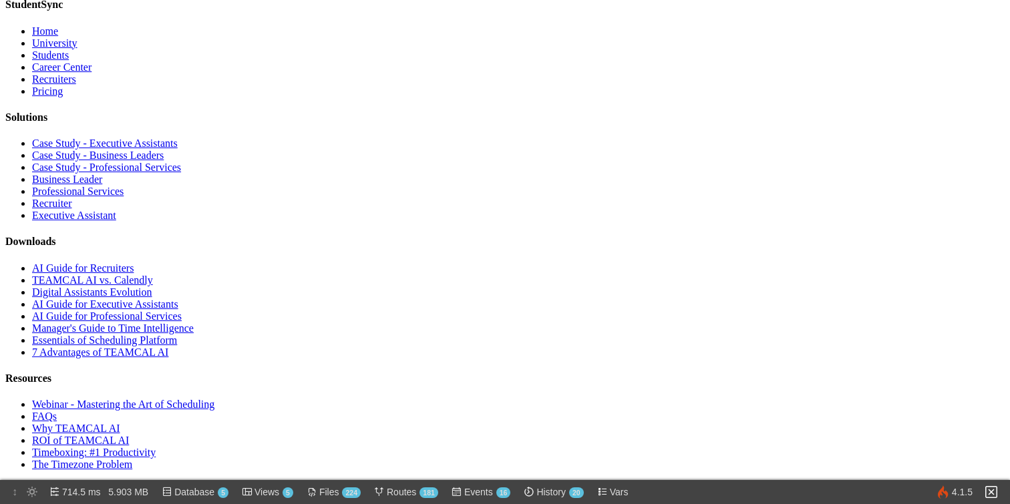
scroll to position [11192, 0]
type input "George Burin"
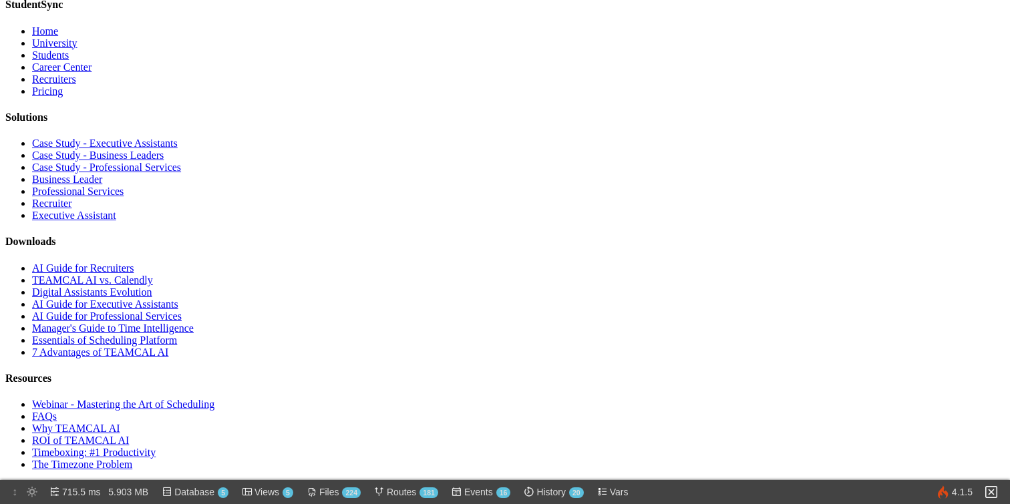
type input "[PERSON_NAME][EMAIL_ADDRESS][PERSON_NAME][DOMAIN_NAME]"
type input "Managment"
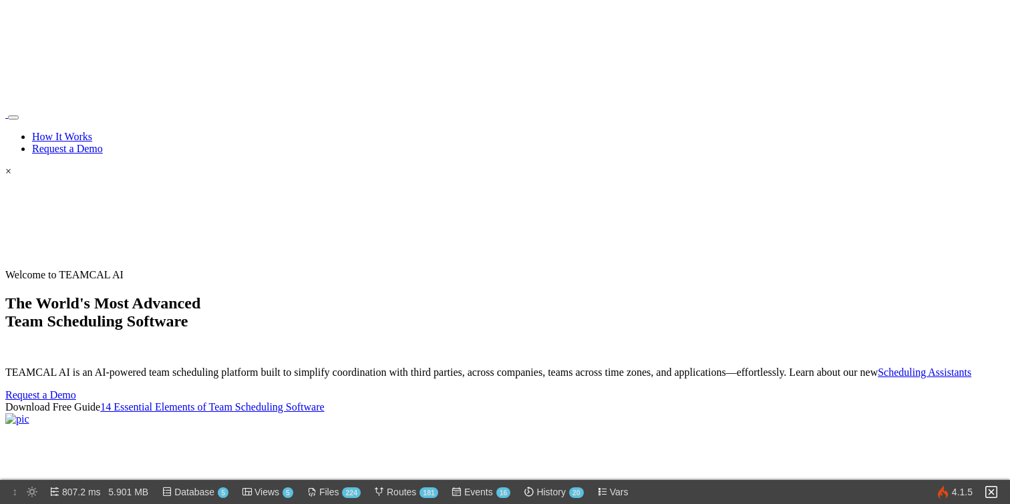
scroll to position [11336, 0]
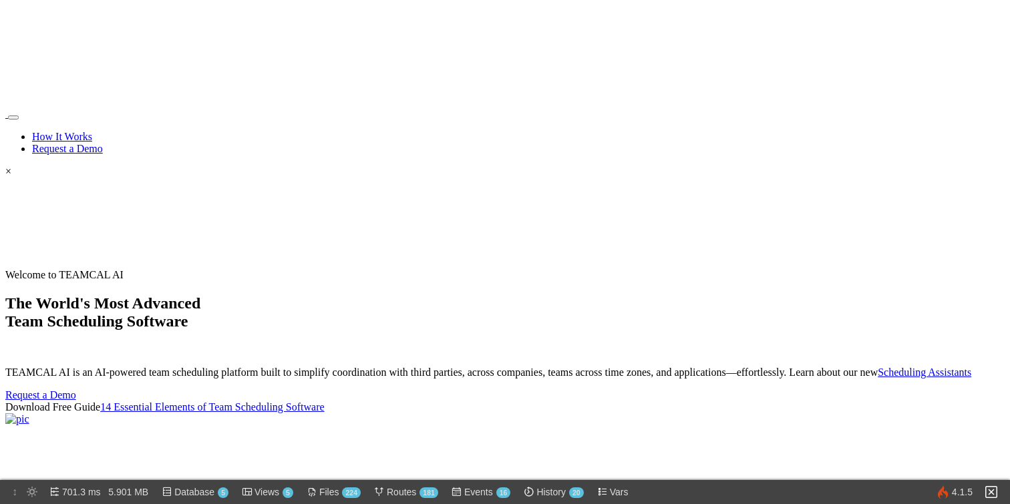
scroll to position [11336, 0]
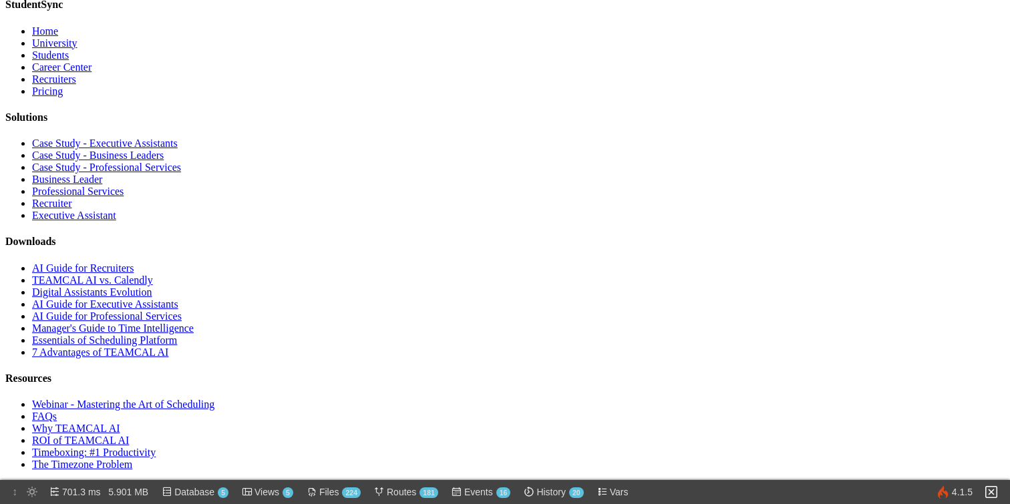
type input "George Burin"
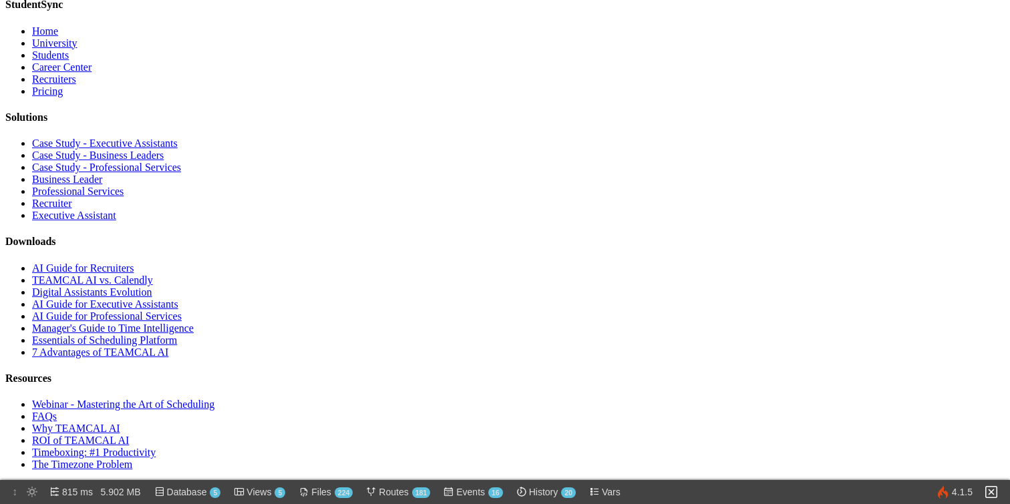
type input "george.burin@comcast.net"
type input "Managment"
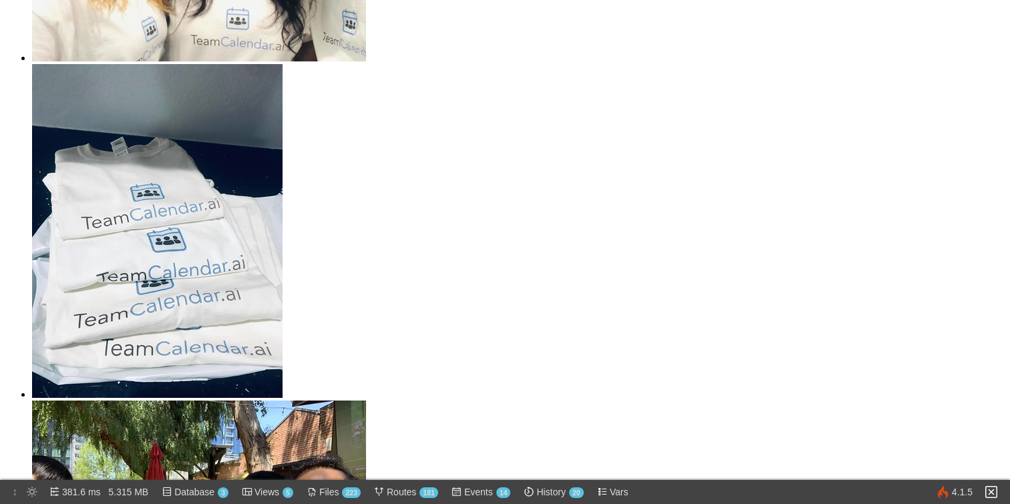
scroll to position [2012, 0]
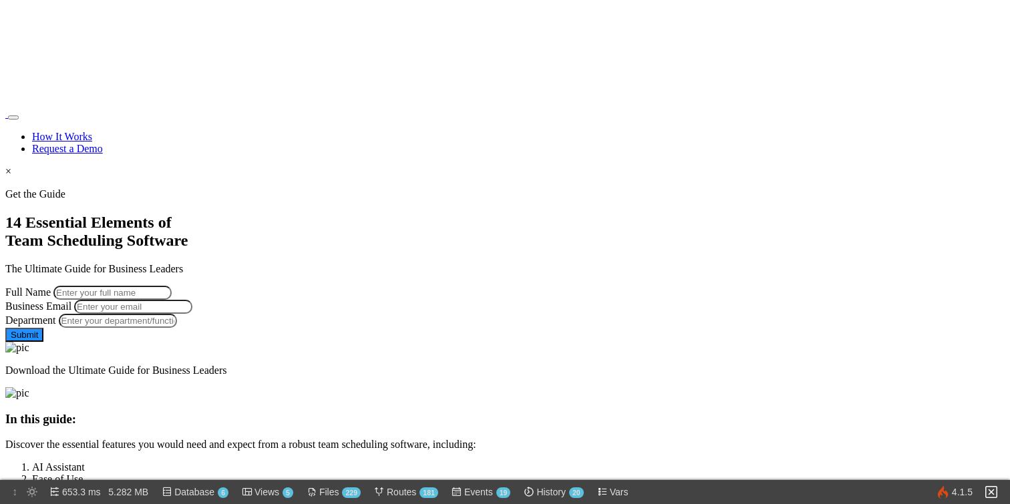
click at [172, 286] on input "Full Name" at bounding box center [112, 293] width 118 height 14
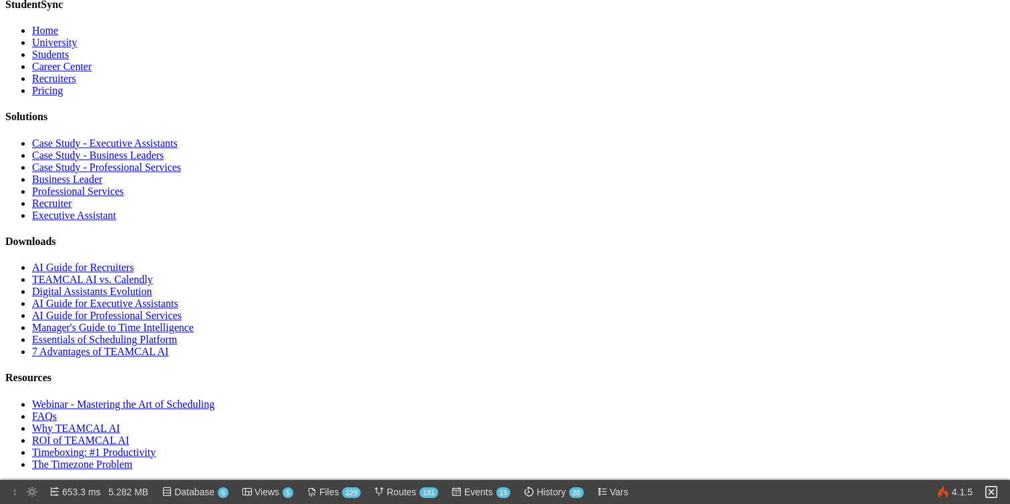
scroll to position [2580, 0]
type input "[PERSON_NAME]"
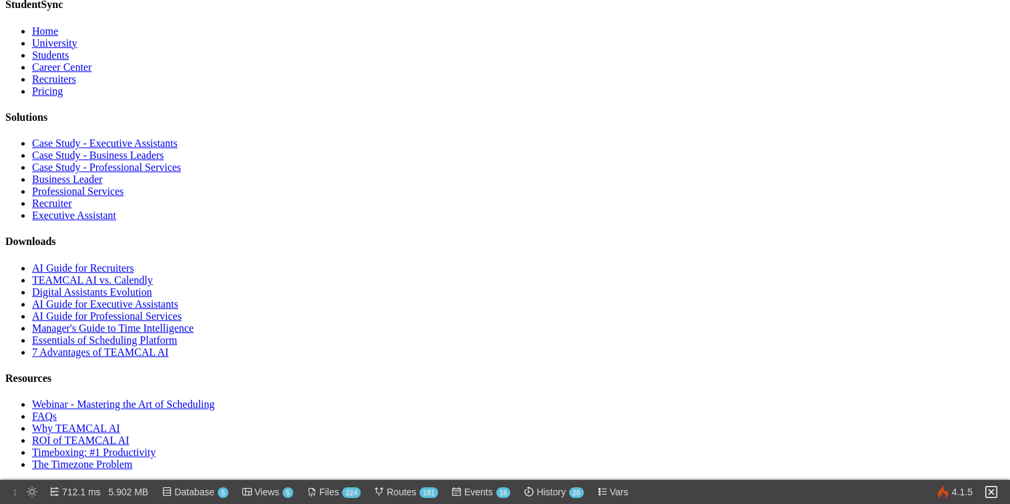
type input "[PERSON_NAME][EMAIL_ADDRESS][PERSON_NAME][DOMAIN_NAME]"
type input "Managment"
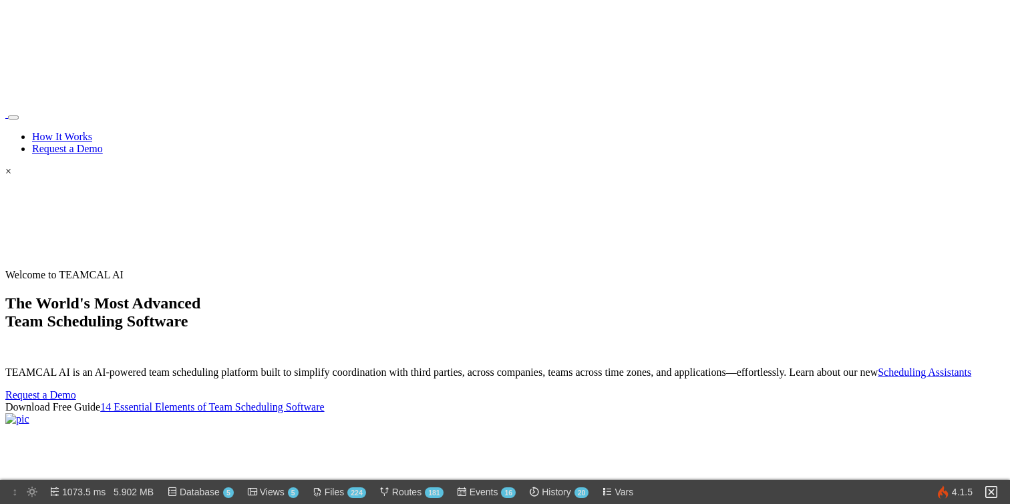
scroll to position [11291, 0]
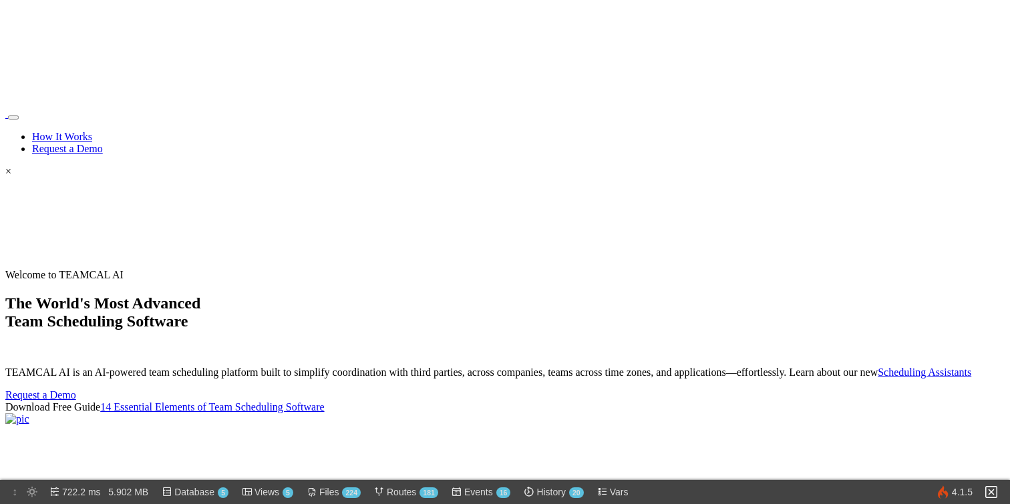
scroll to position [11291, 0]
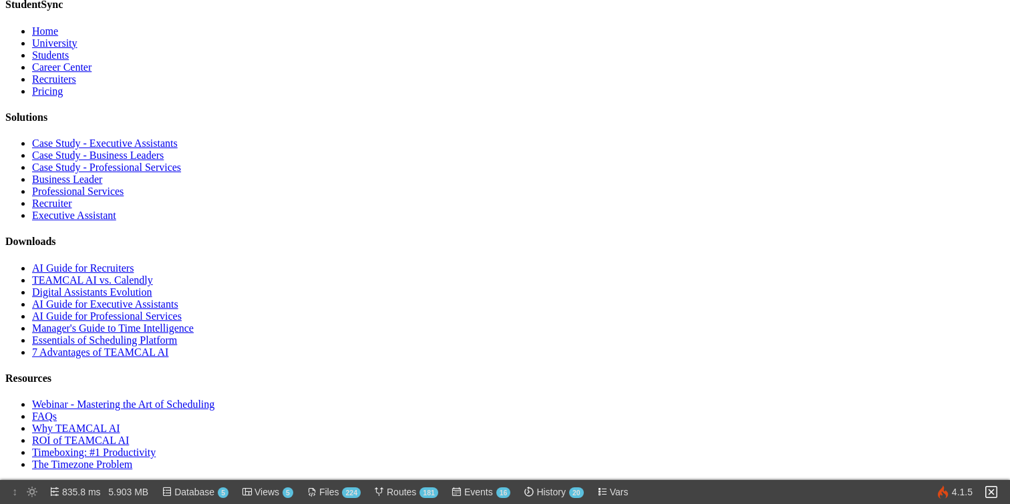
scroll to position [11355, 0]
type input "[PERSON_NAME]"
type input "[PERSON_NAME][EMAIL_ADDRESS][PERSON_NAME][DOMAIN_NAME]"
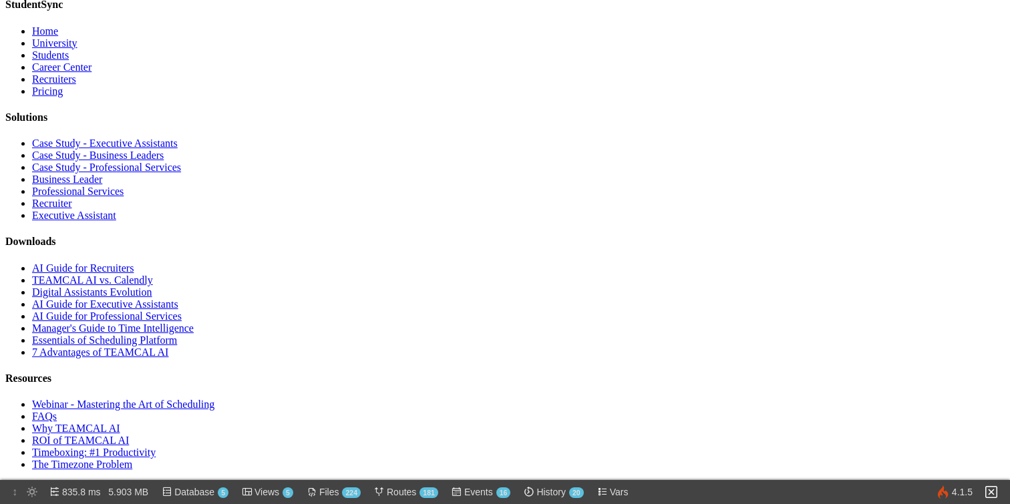
type input "Managment"
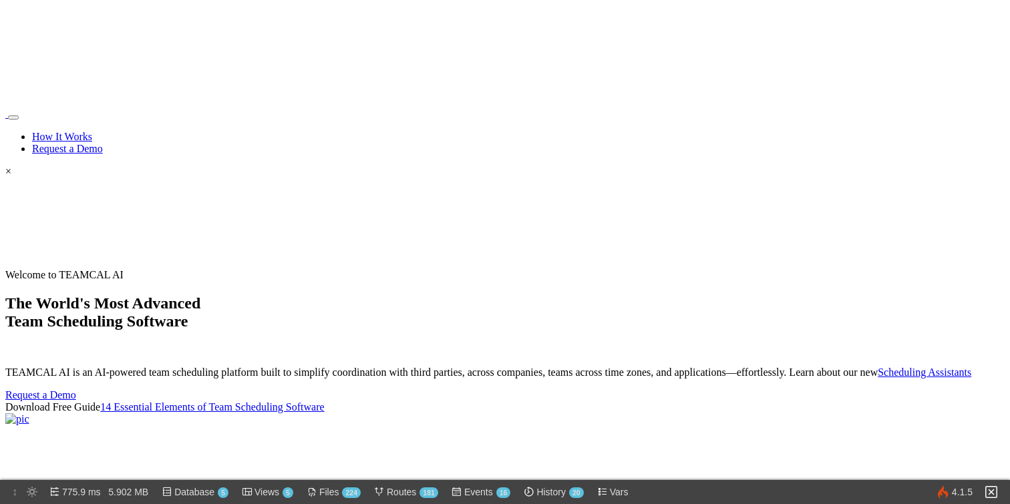
scroll to position [11355, 0]
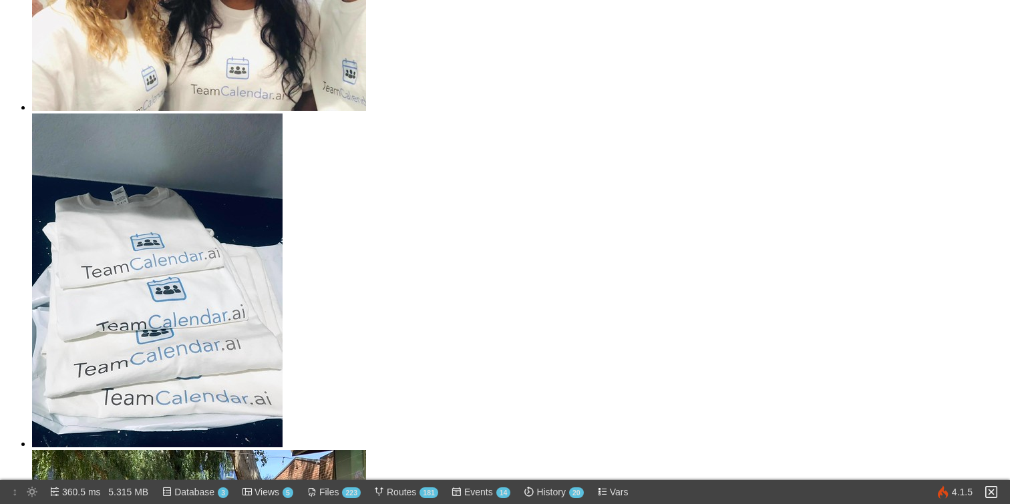
scroll to position [1820, 0]
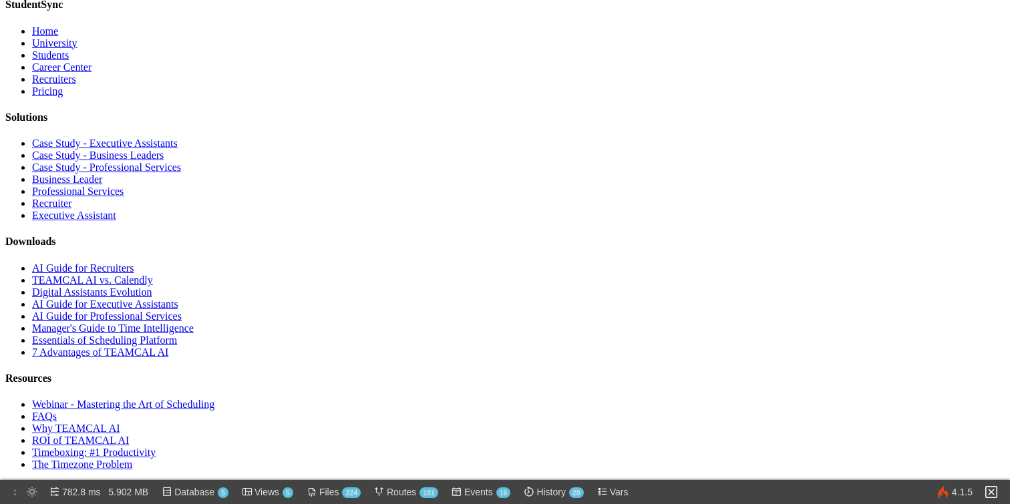
scroll to position [11264, 0]
type input "[PERSON_NAME]"
type input "[PERSON_NAME][EMAIL_ADDRESS][PERSON_NAME][DOMAIN_NAME]"
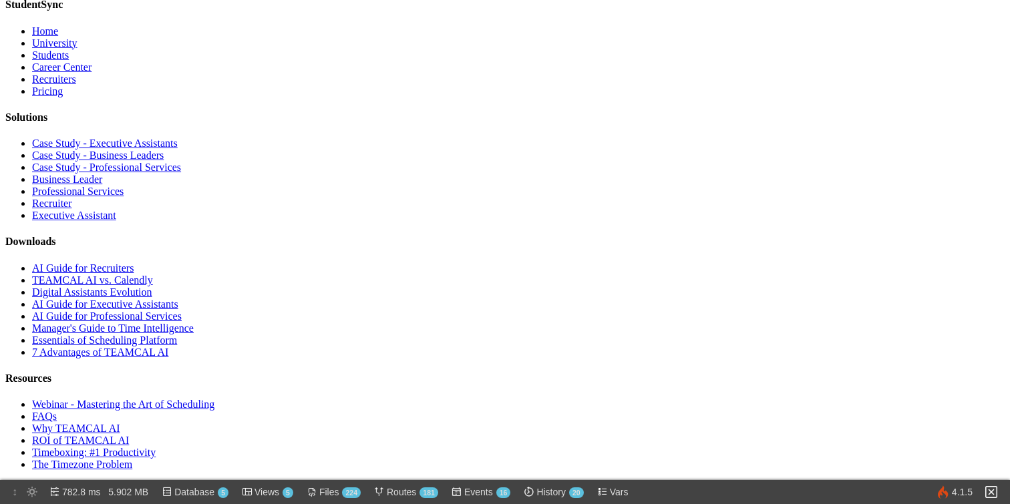
type input "Managment"
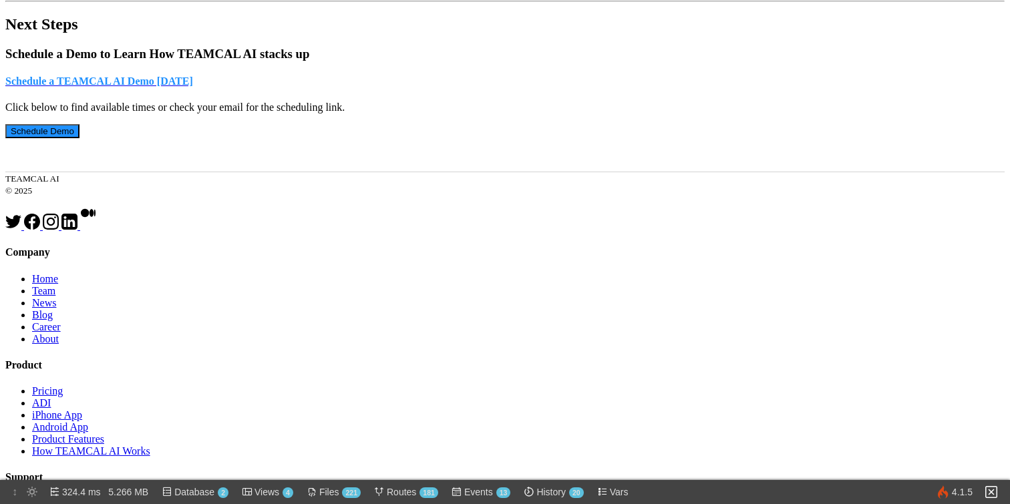
scroll to position [704, 0]
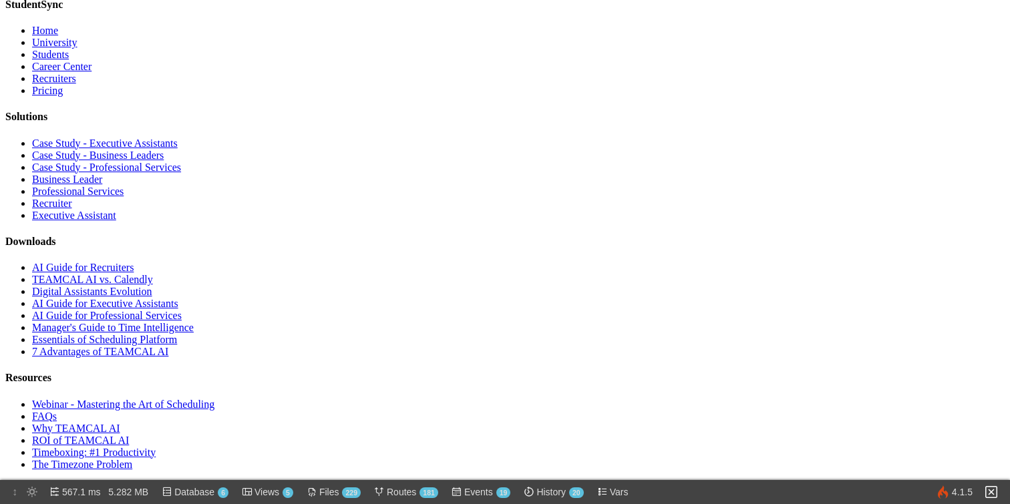
scroll to position [2644, 0]
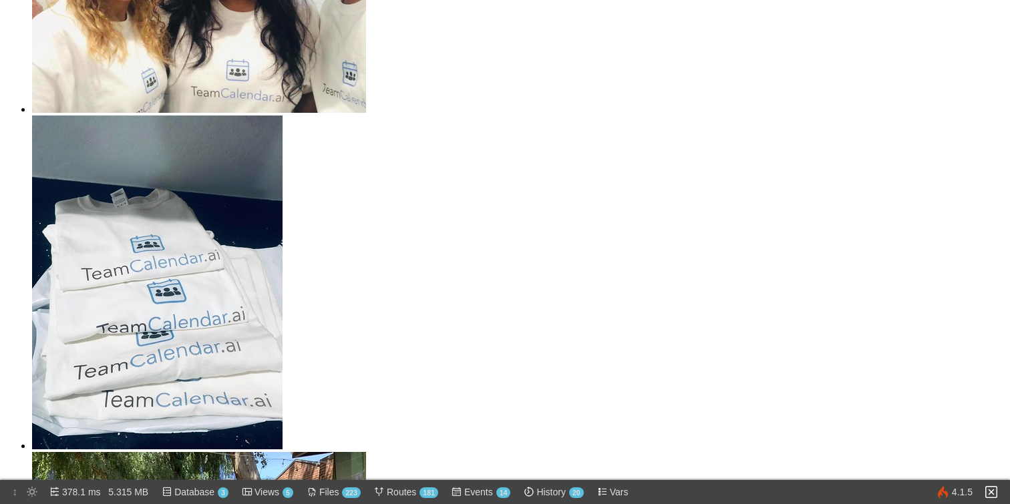
scroll to position [2012, 0]
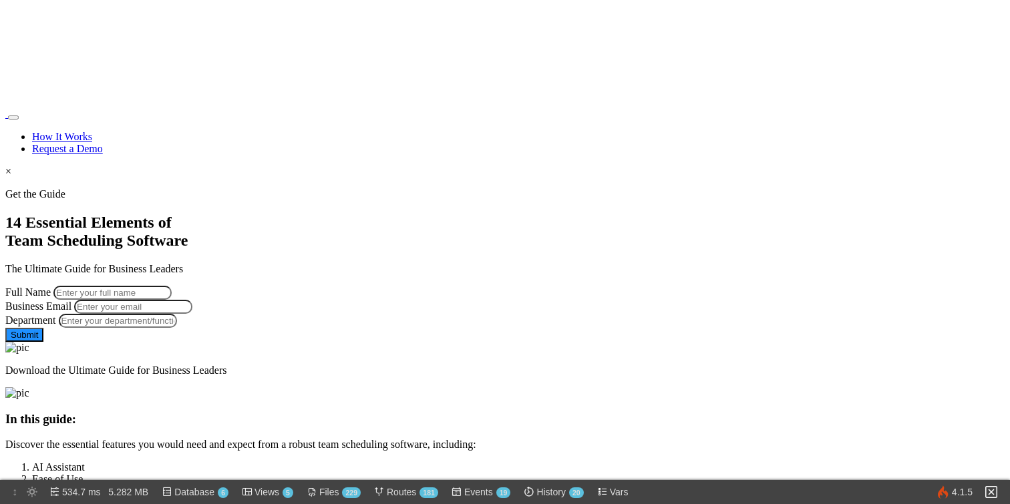
click at [172, 286] on input "Full Name" at bounding box center [112, 293] width 118 height 14
type input "[PERSON_NAME]"
click at [192, 314] on input "Business Email" at bounding box center [133, 307] width 118 height 14
type input "[PERSON_NAME][EMAIL_ADDRESS][PERSON_NAME][DOMAIN_NAME]"
click at [177, 328] on input "Department" at bounding box center [118, 321] width 118 height 14
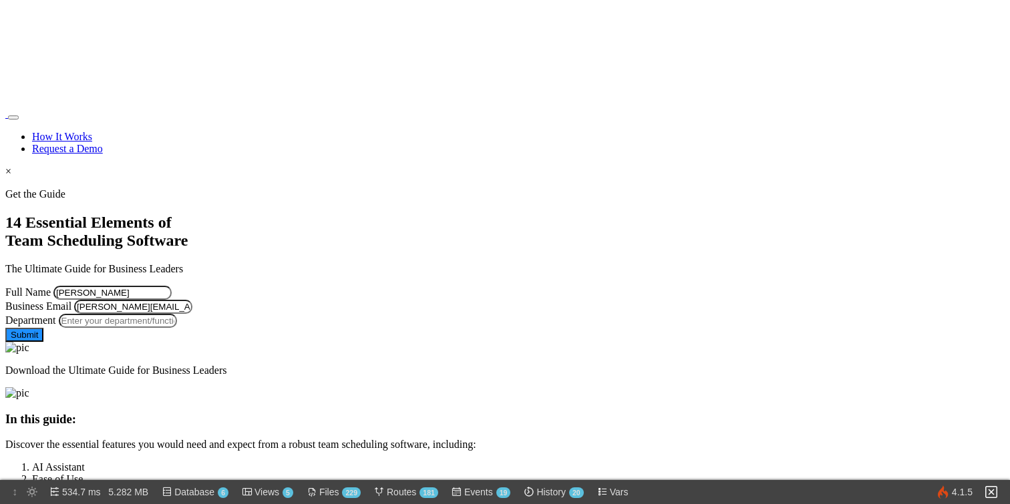
type input "Managment"
click at [43, 342] on button "Submit" at bounding box center [24, 335] width 38 height 14
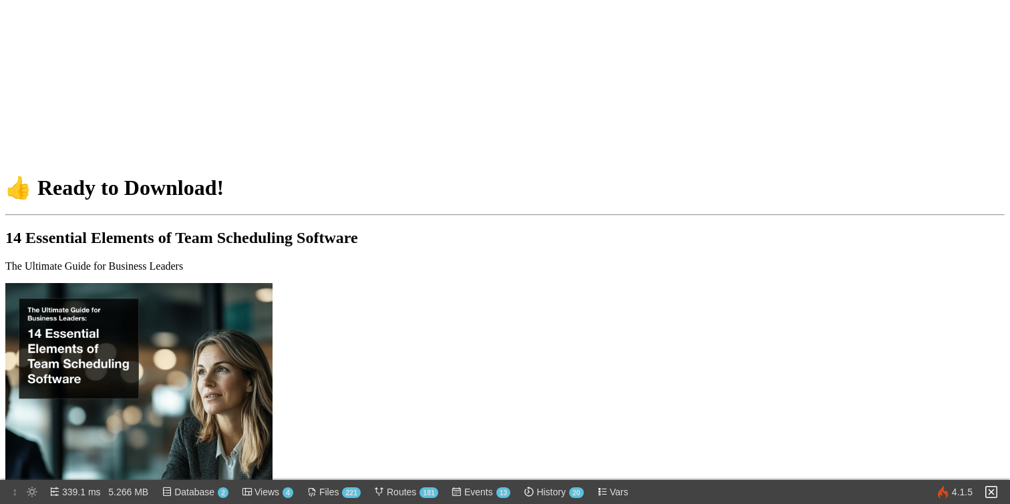
click at [999, 499] on img at bounding box center [991, 492] width 16 height 16
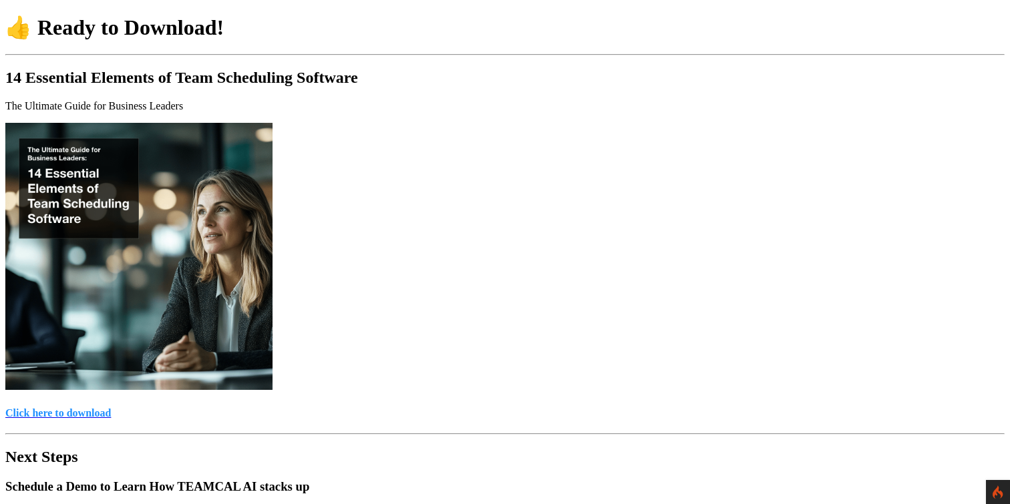
scroll to position [321, 0]
